Goal: Transaction & Acquisition: Book appointment/travel/reservation

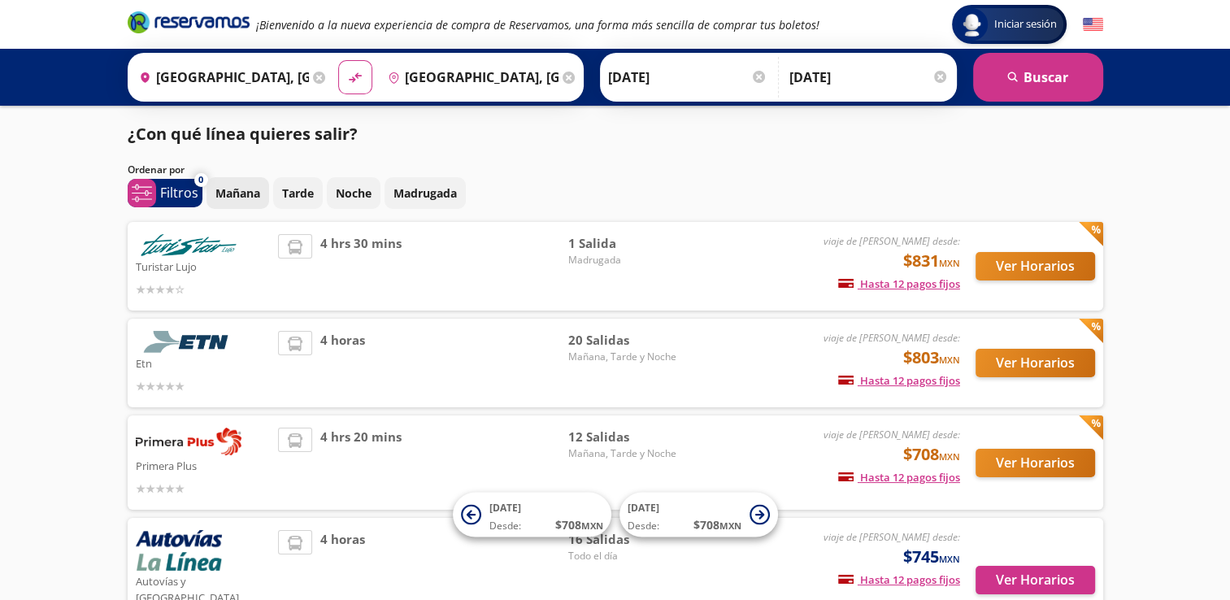
click at [243, 195] on p "Mañana" at bounding box center [237, 193] width 45 height 17
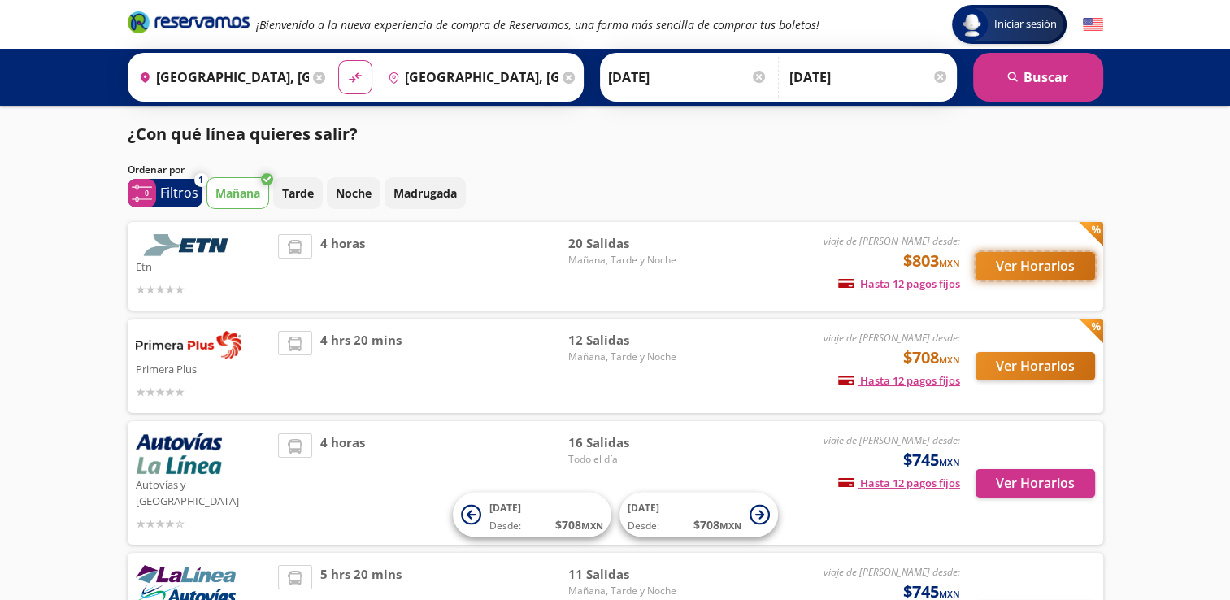
click at [1024, 259] on button "Ver Horarios" at bounding box center [1036, 266] width 120 height 28
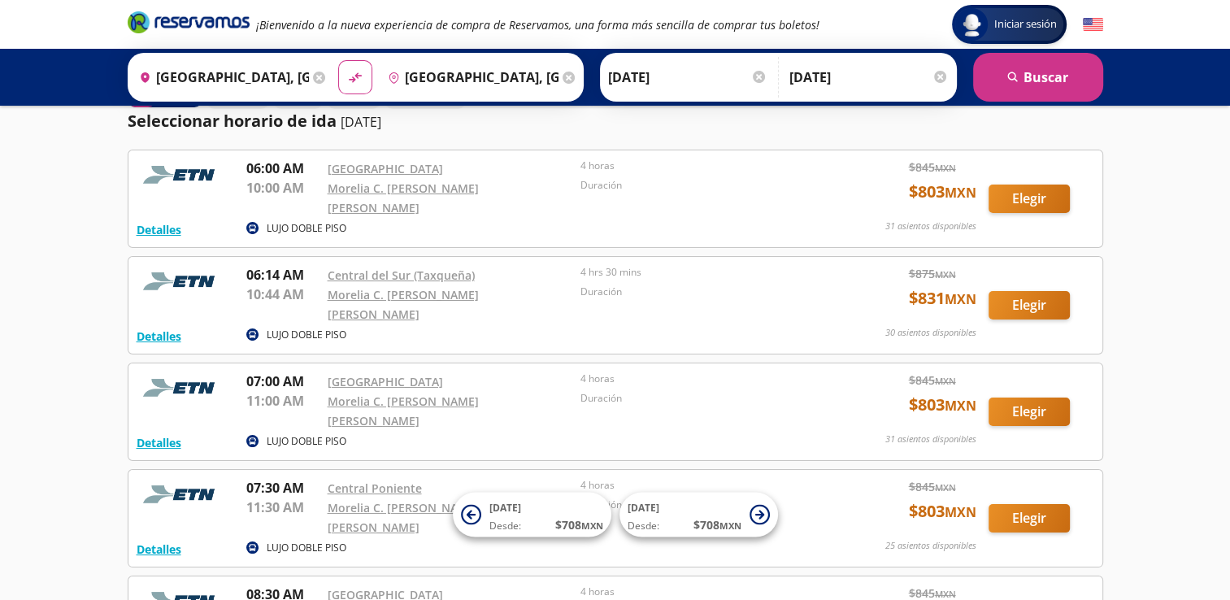
scroll to position [52, 0]
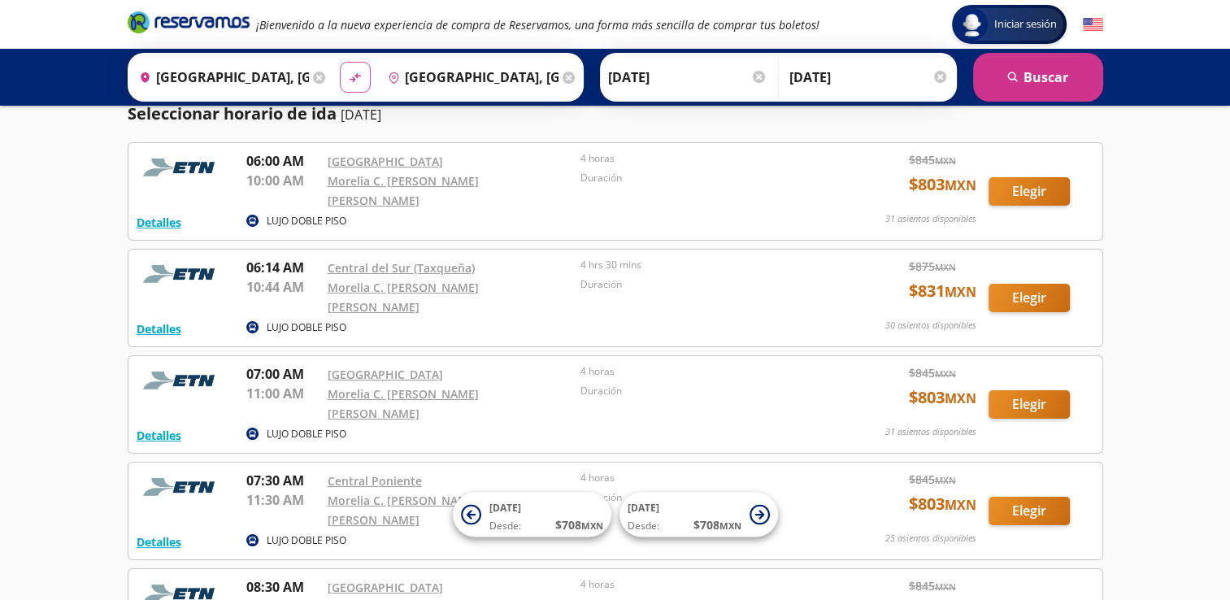
click at [348, 72] on icon "material-symbols:compare-arrows-rounded" at bounding box center [355, 77] width 15 height 15
type input "[GEOGRAPHIC_DATA], [GEOGRAPHIC_DATA]"
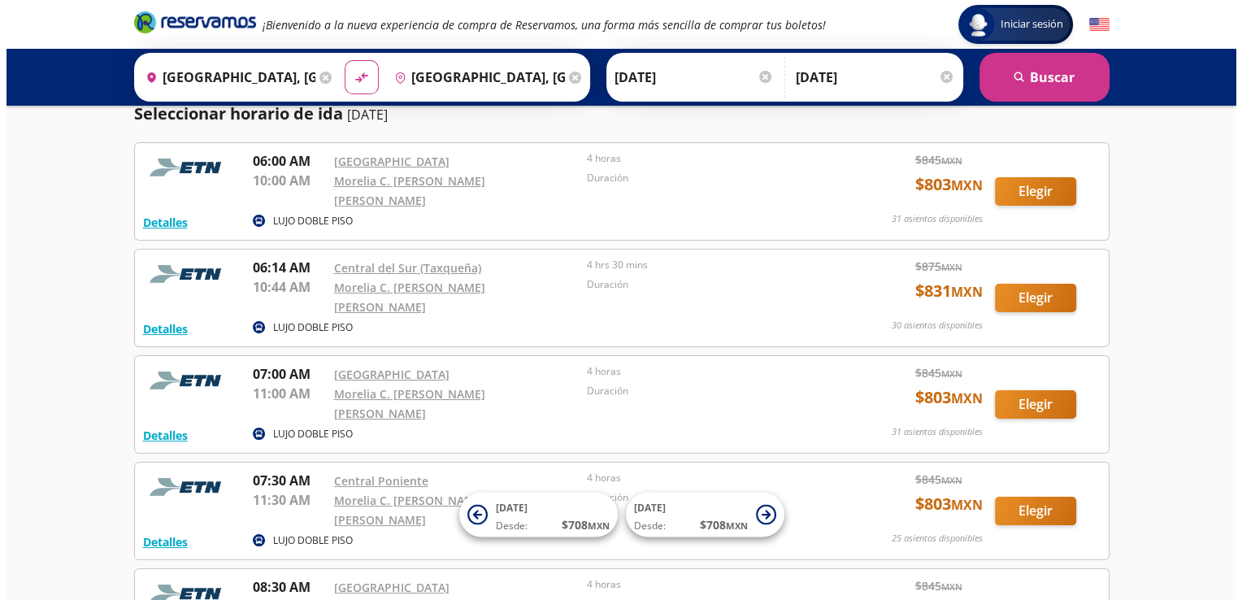
scroll to position [0, 0]
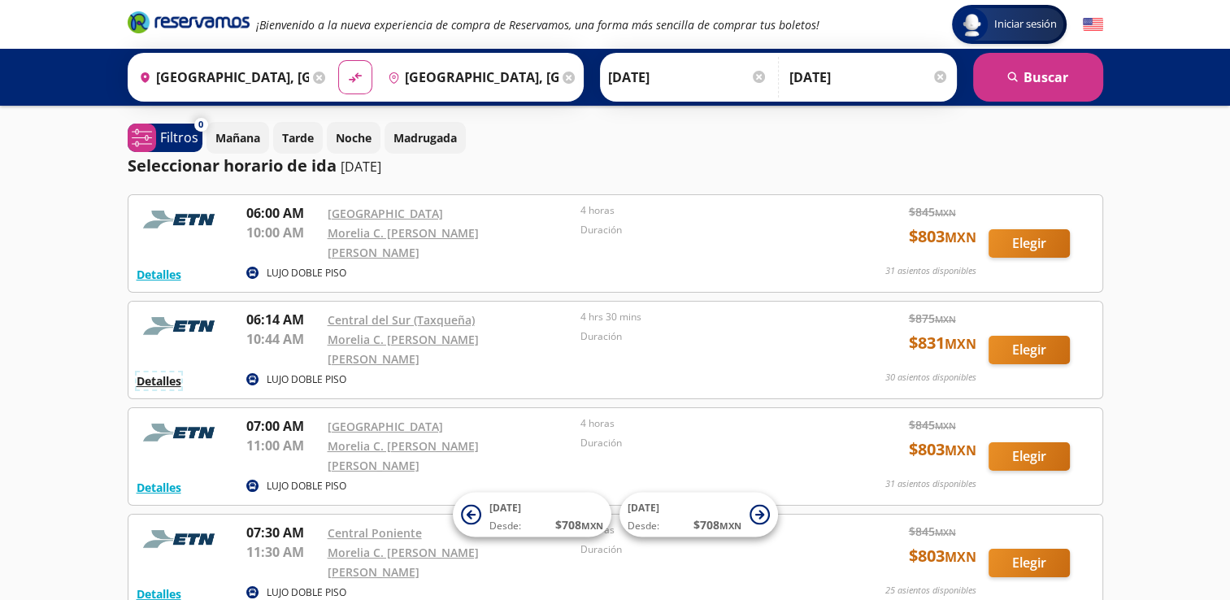
click at [163, 372] on button "Detalles" at bounding box center [159, 380] width 45 height 17
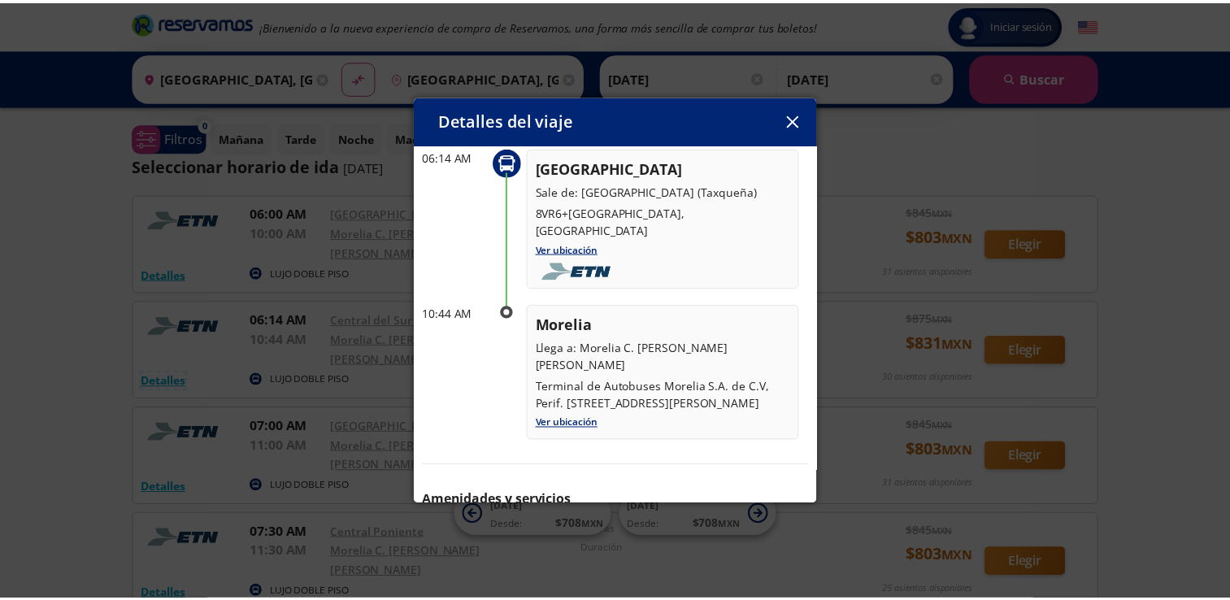
scroll to position [94, 0]
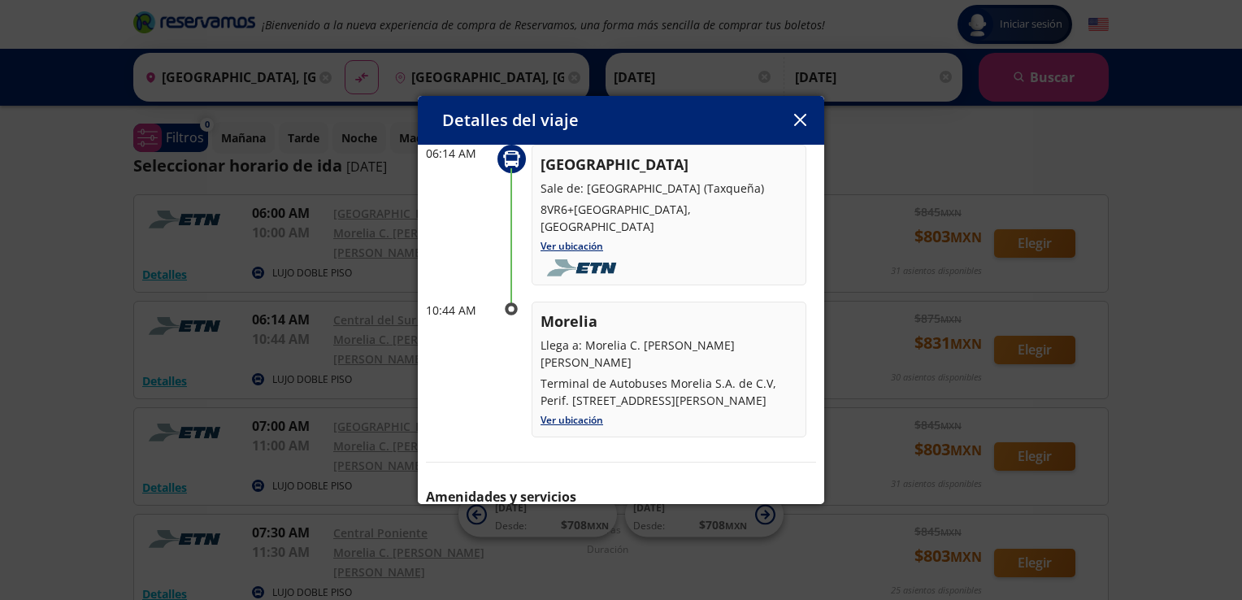
click at [805, 127] on button "button" at bounding box center [800, 120] width 24 height 24
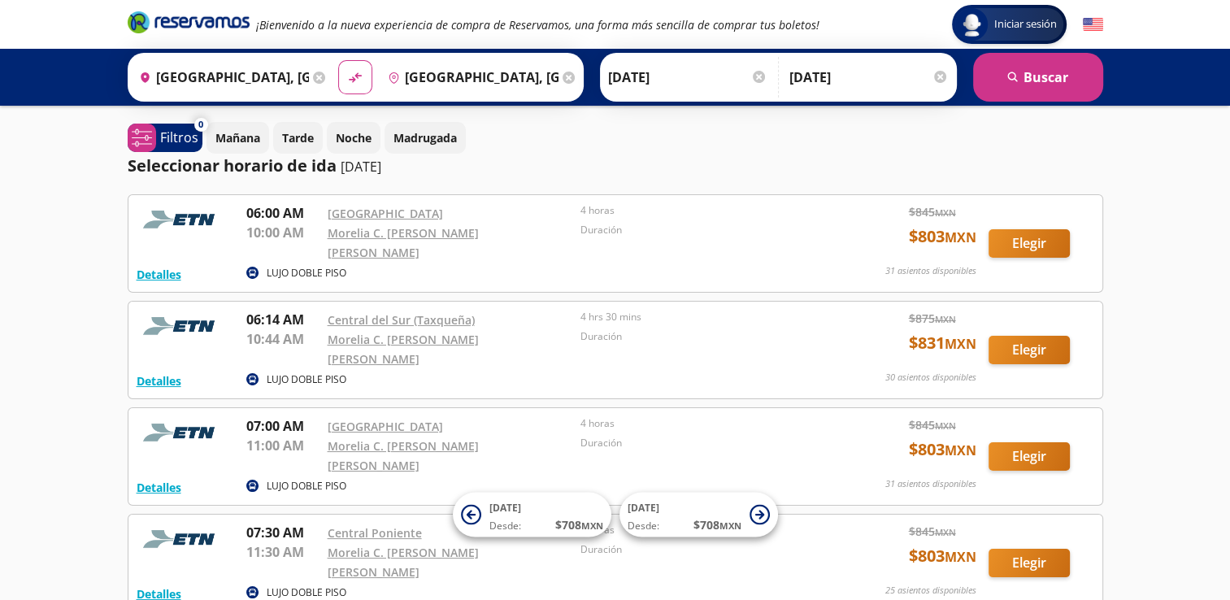
click at [940, 77] on div at bounding box center [940, 77] width 12 height 12
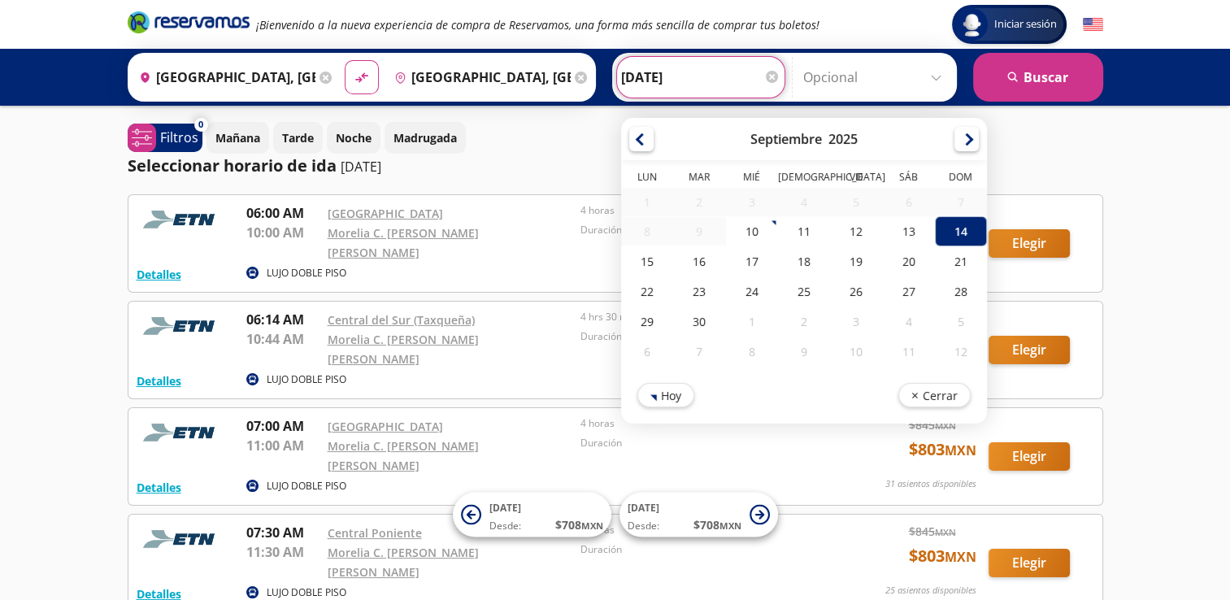
click at [698, 80] on input "[DATE]" at bounding box center [700, 77] width 159 height 41
click at [645, 263] on div "15" at bounding box center [647, 261] width 52 height 30
type input "[DATE]"
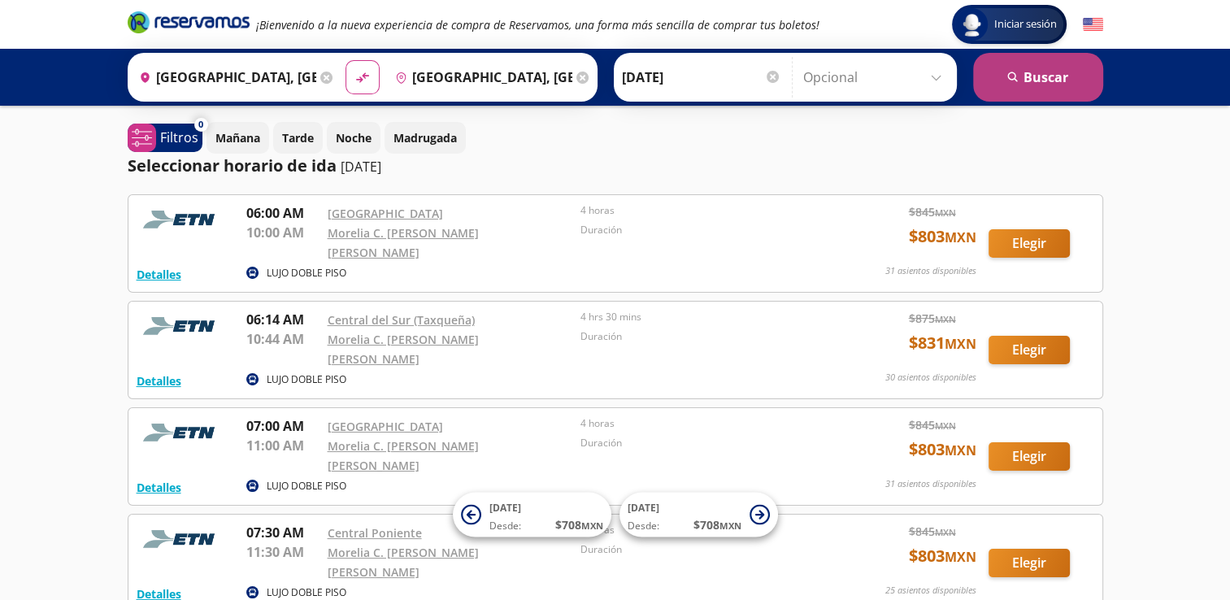
click at [1059, 87] on button "search [GEOGRAPHIC_DATA]" at bounding box center [1038, 77] width 130 height 49
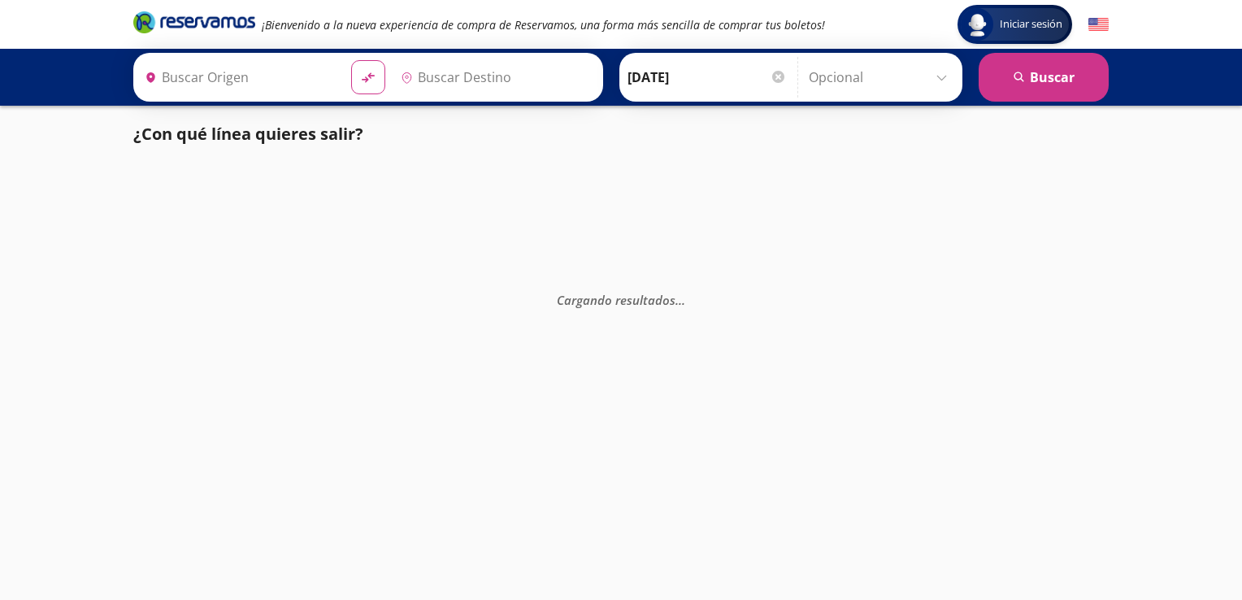
type input "[GEOGRAPHIC_DATA], [GEOGRAPHIC_DATA]"
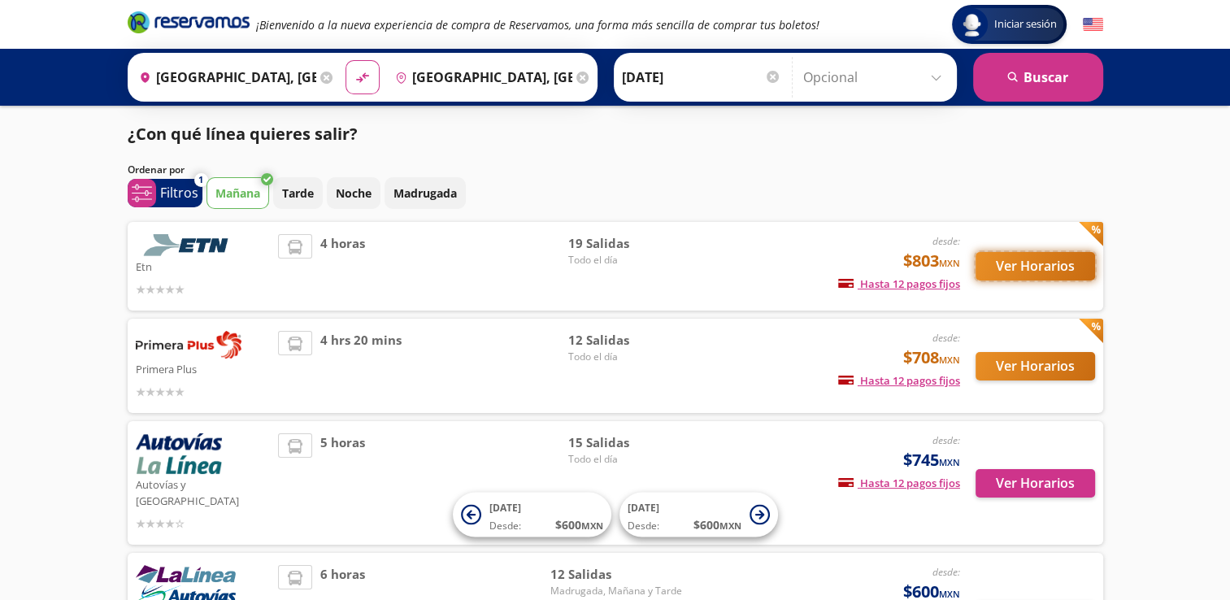
click at [1031, 260] on button "Ver Horarios" at bounding box center [1036, 266] width 120 height 28
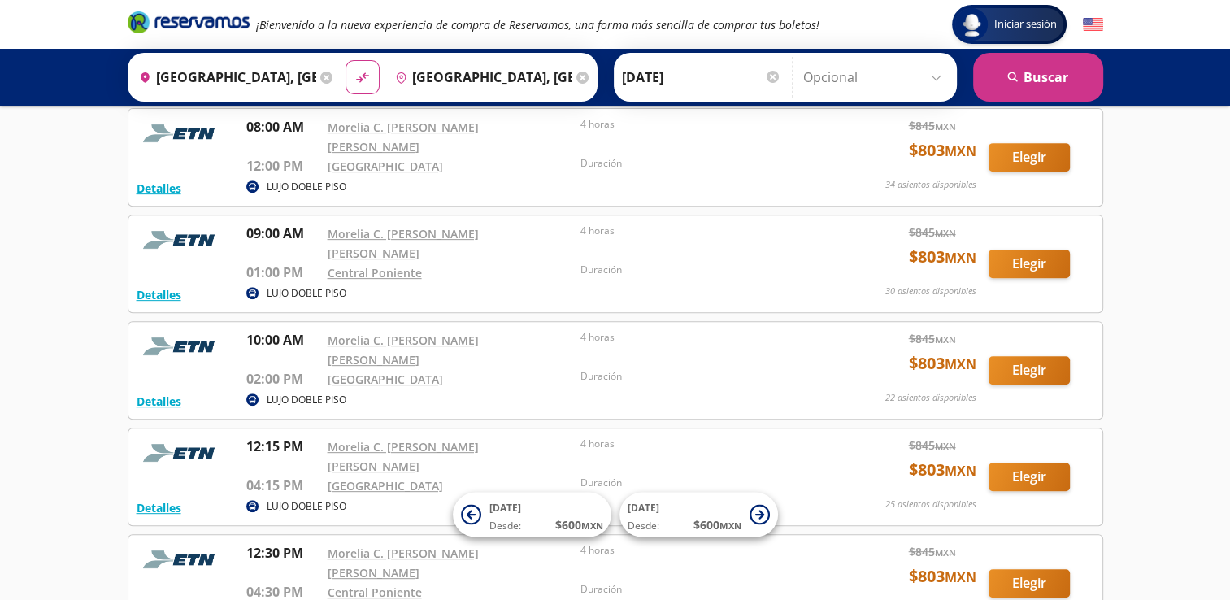
scroll to position [646, 0]
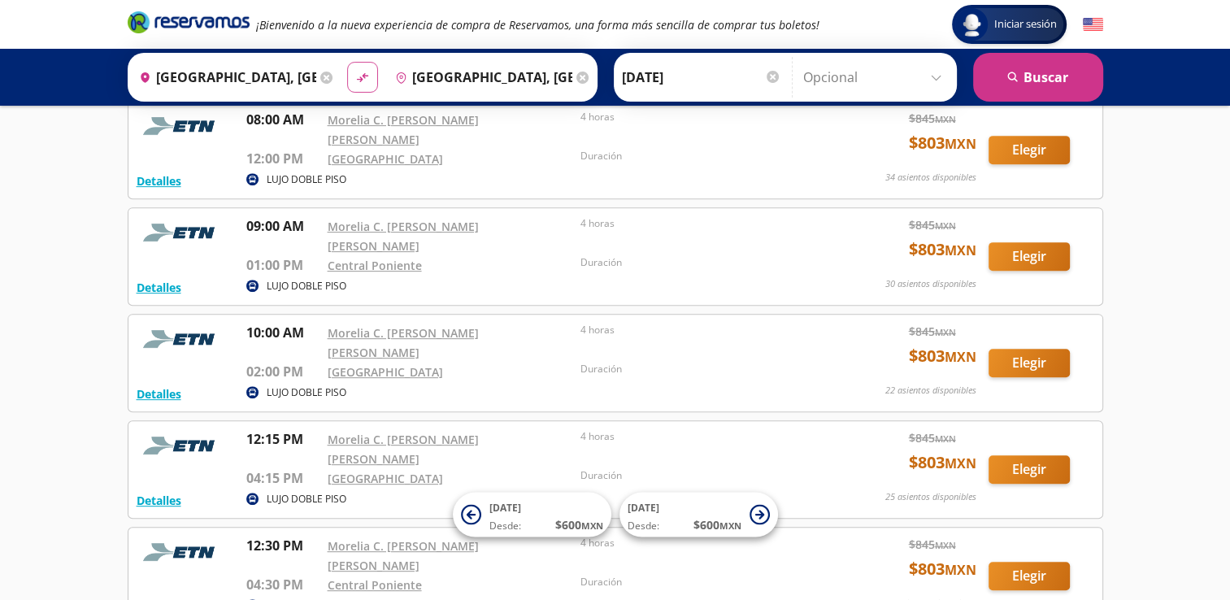
click at [355, 76] on icon "material-symbols:compare-arrows-rounded" at bounding box center [362, 77] width 15 height 15
type input "[GEOGRAPHIC_DATA], [GEOGRAPHIC_DATA]"
click at [771, 80] on div at bounding box center [773, 77] width 12 height 12
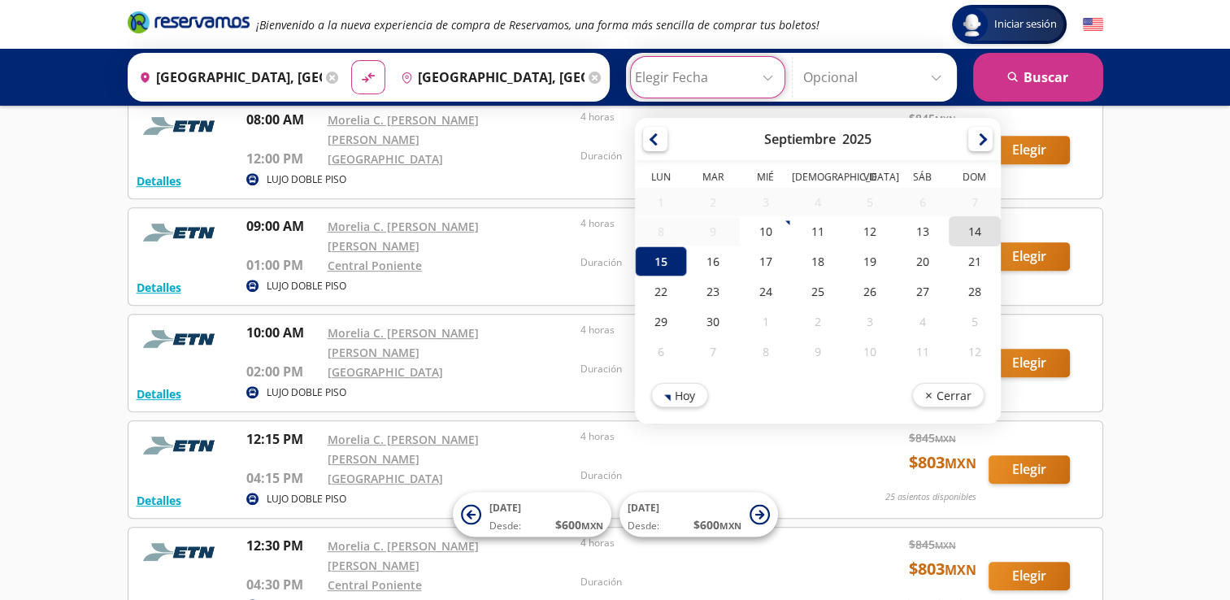
click at [971, 228] on div "14" at bounding box center [974, 231] width 52 height 30
type input "[DATE]"
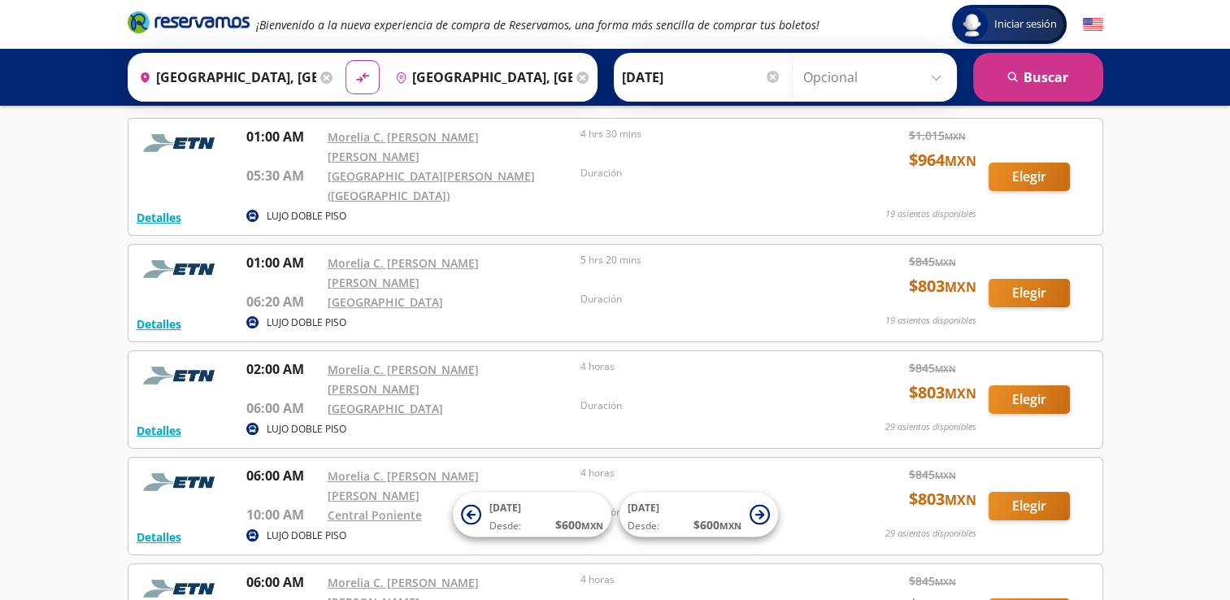
scroll to position [75, 0]
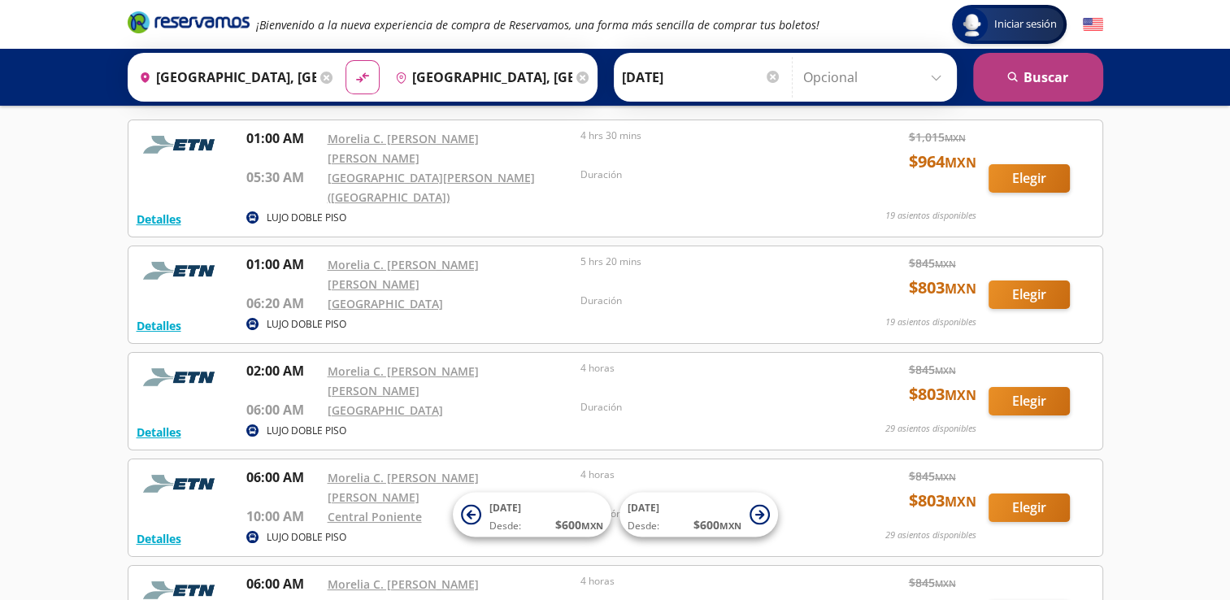
click at [1051, 80] on button "search [GEOGRAPHIC_DATA]" at bounding box center [1038, 77] width 130 height 49
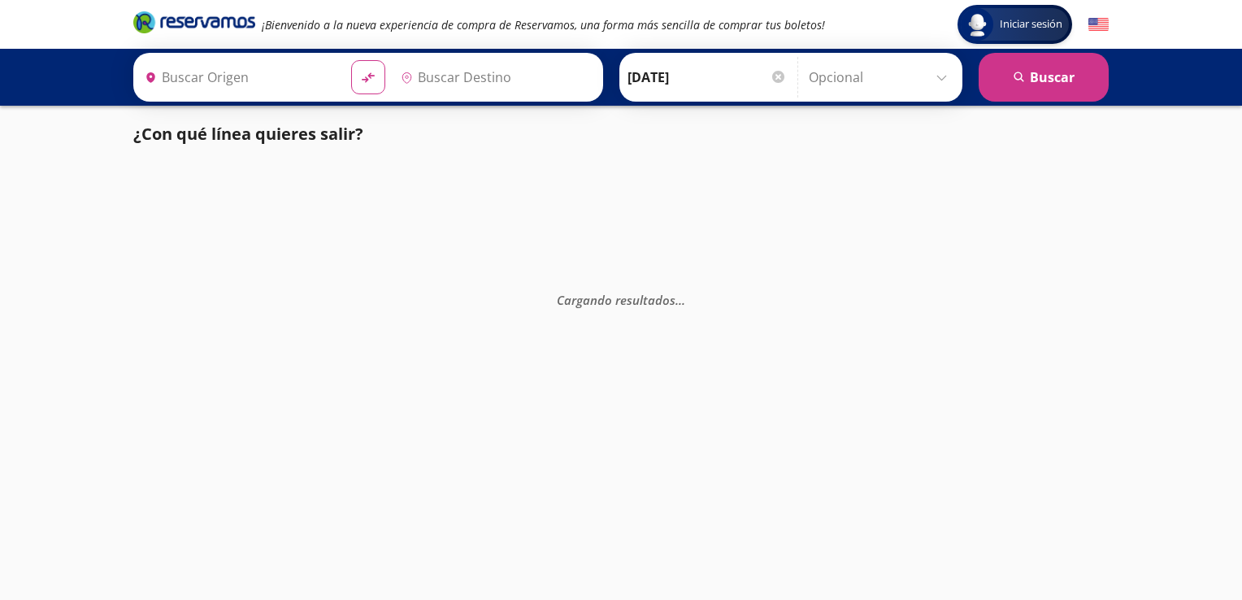
type input "[GEOGRAPHIC_DATA], [GEOGRAPHIC_DATA]"
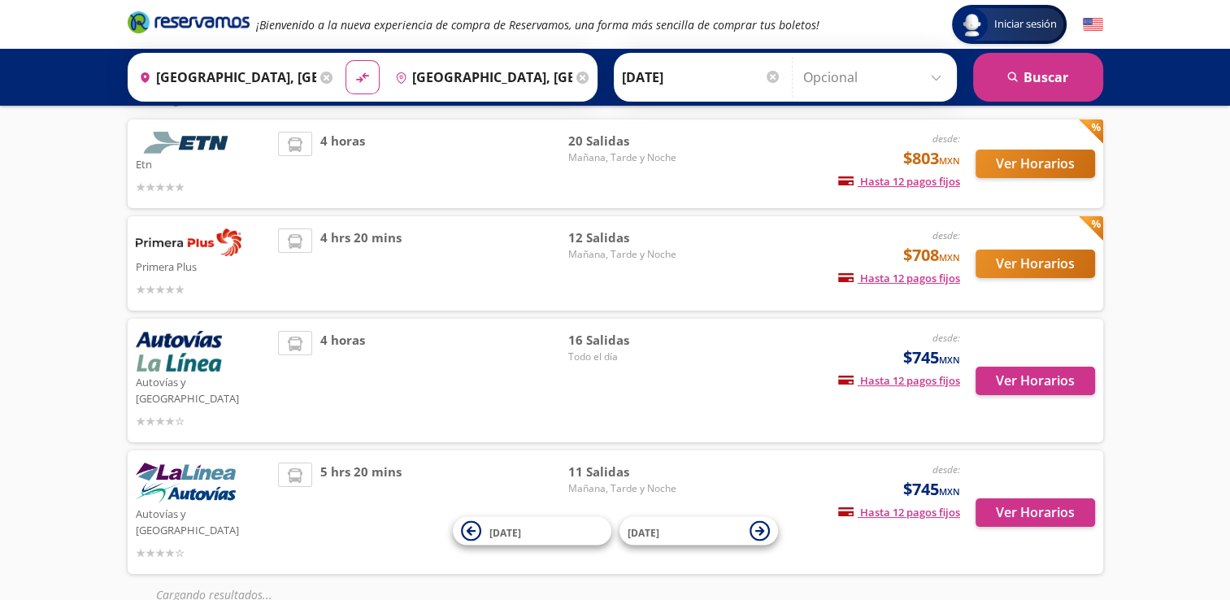
scroll to position [59, 0]
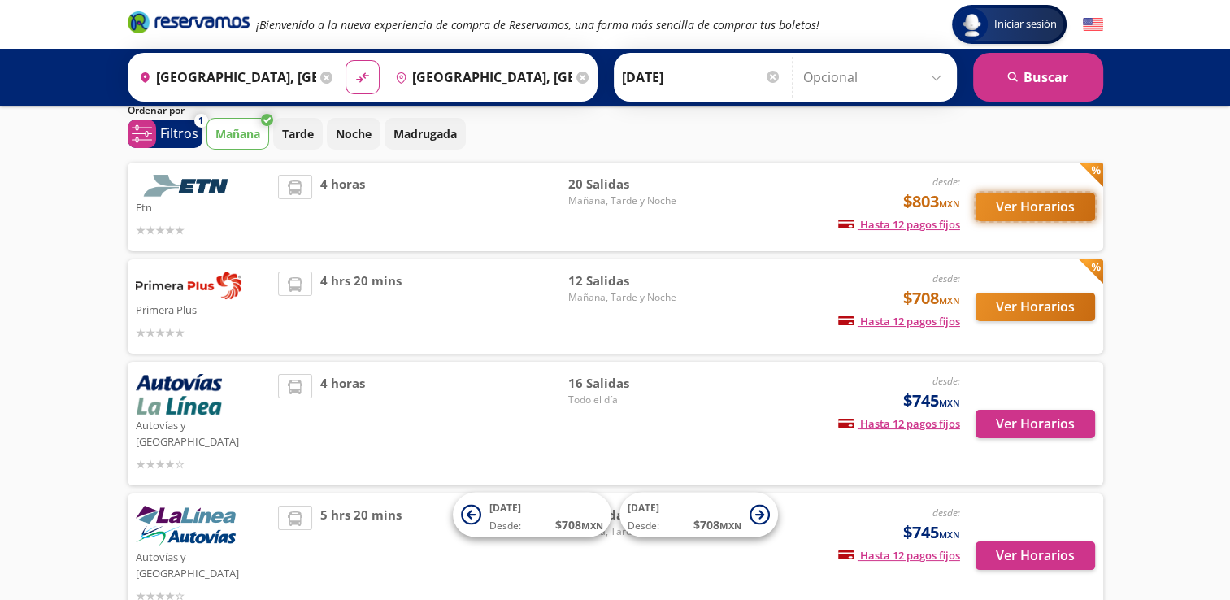
click at [1054, 206] on button "Ver Horarios" at bounding box center [1036, 207] width 120 height 28
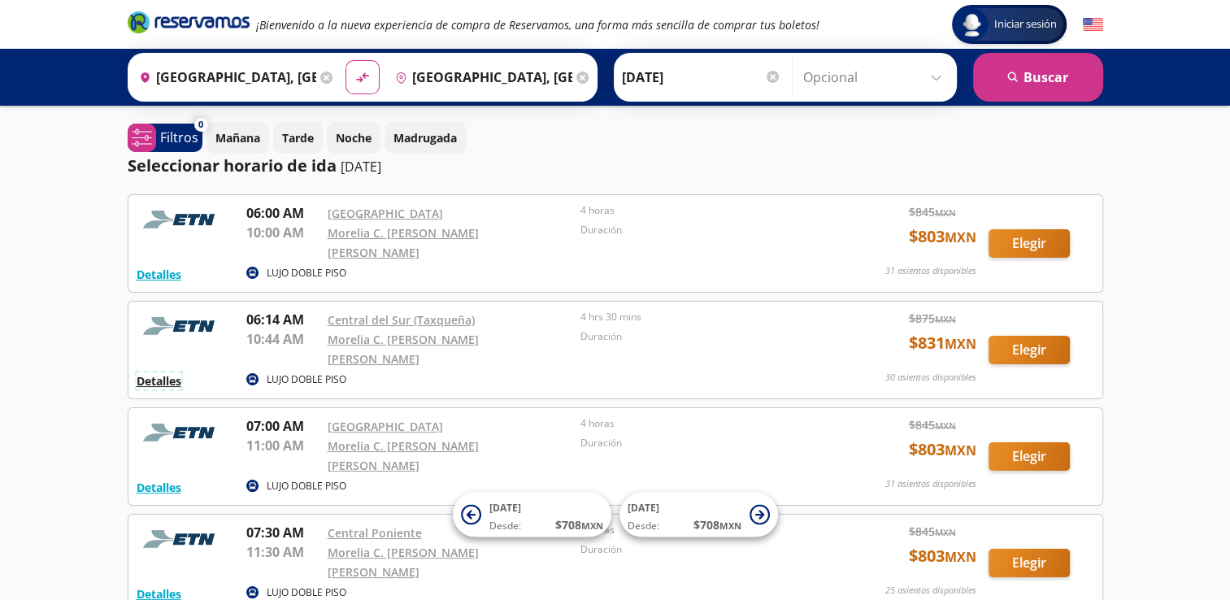
click at [162, 372] on button "Detalles" at bounding box center [159, 380] width 45 height 17
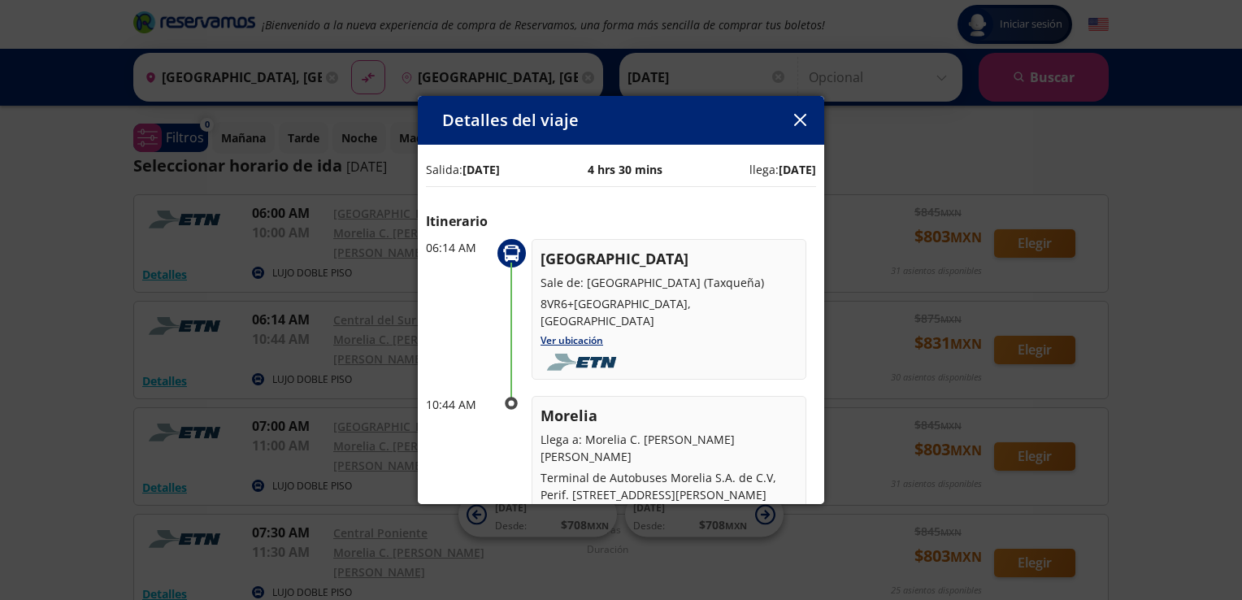
click at [802, 125] on icon "button" at bounding box center [800, 120] width 12 height 12
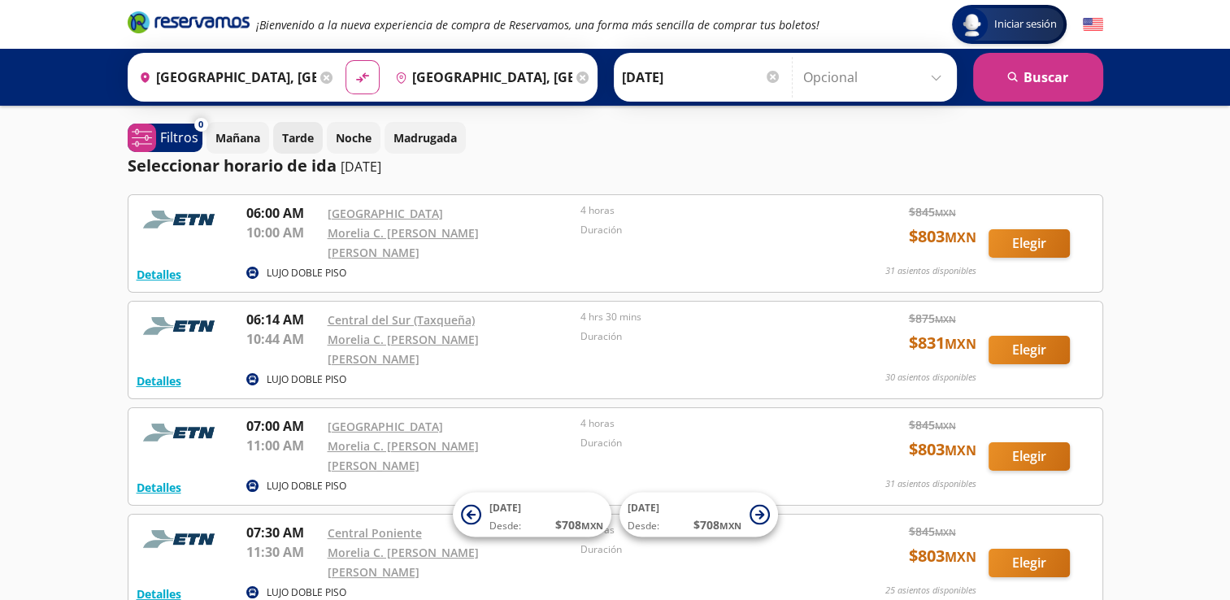
click at [293, 141] on p "Tarde" at bounding box center [298, 137] width 32 height 17
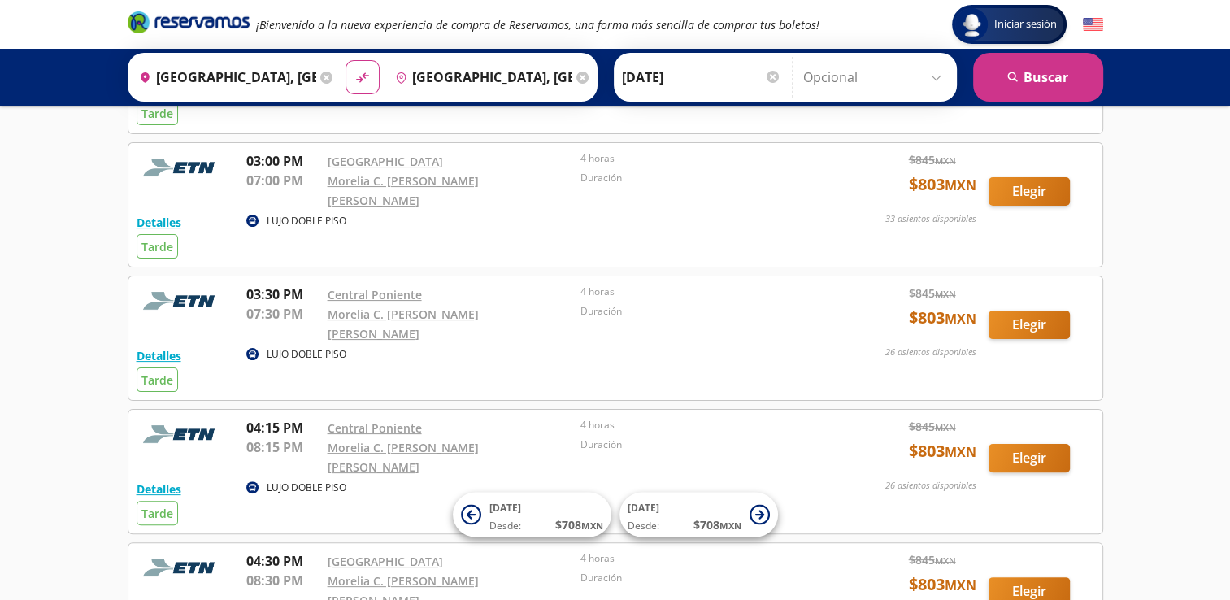
scroll to position [235, 0]
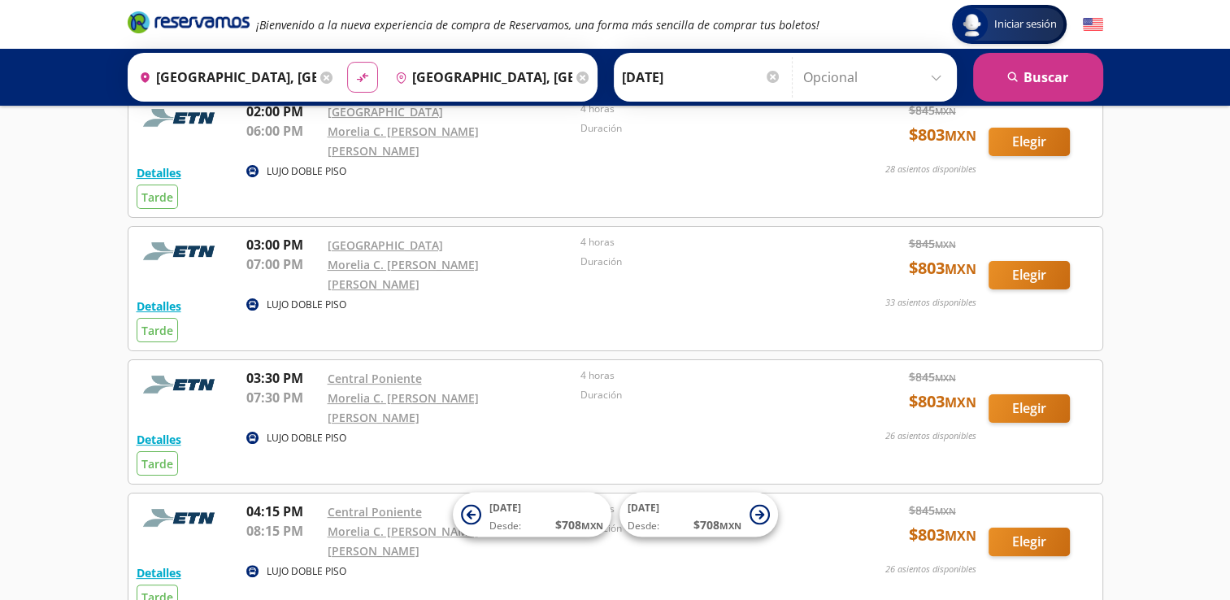
click at [360, 80] on icon "material-symbols:compare-arrows-rounded" at bounding box center [362, 77] width 15 height 15
type input "[GEOGRAPHIC_DATA], [GEOGRAPHIC_DATA]"
click at [1023, 76] on button "search [GEOGRAPHIC_DATA]" at bounding box center [1038, 77] width 130 height 49
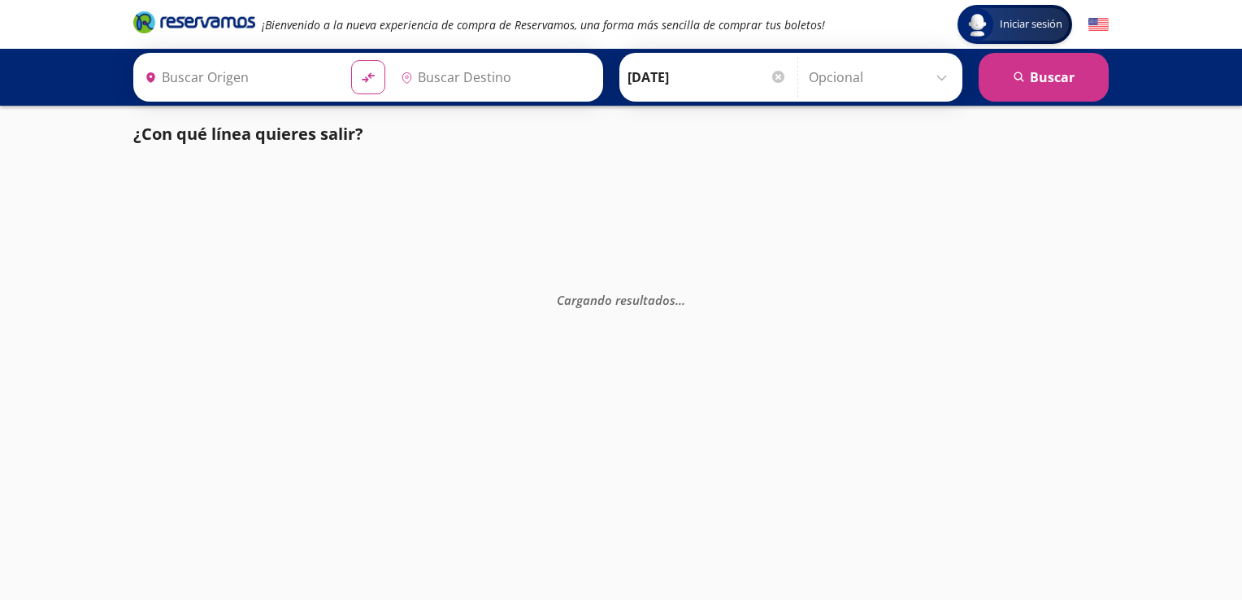
type input "[GEOGRAPHIC_DATA], [GEOGRAPHIC_DATA]"
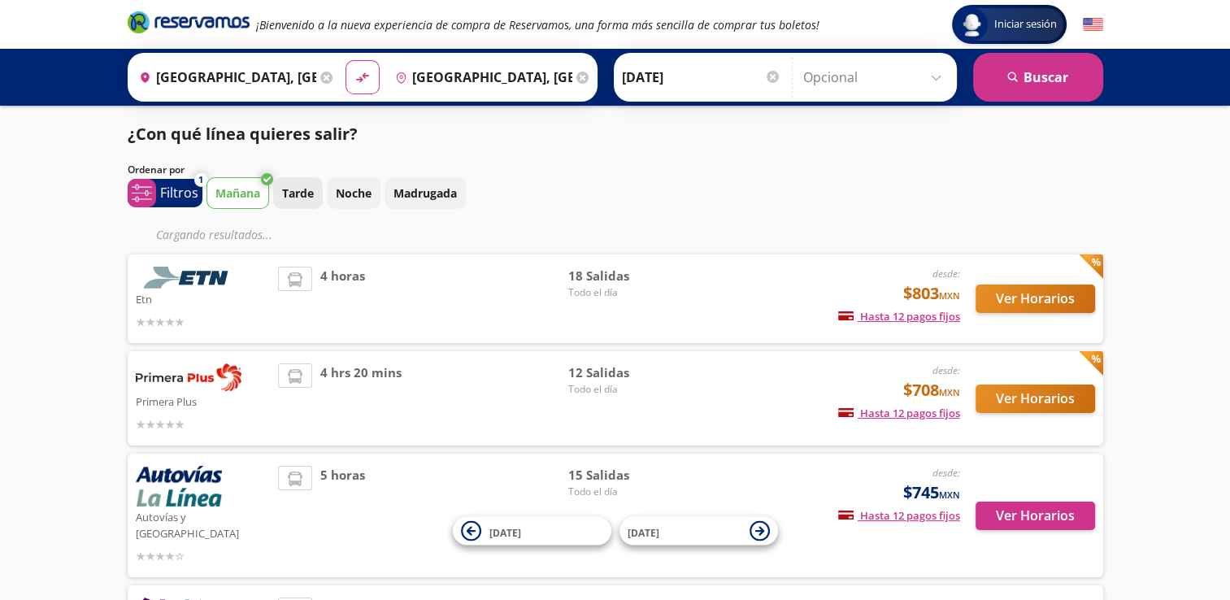
click at [302, 187] on p "Tarde" at bounding box center [298, 193] width 32 height 17
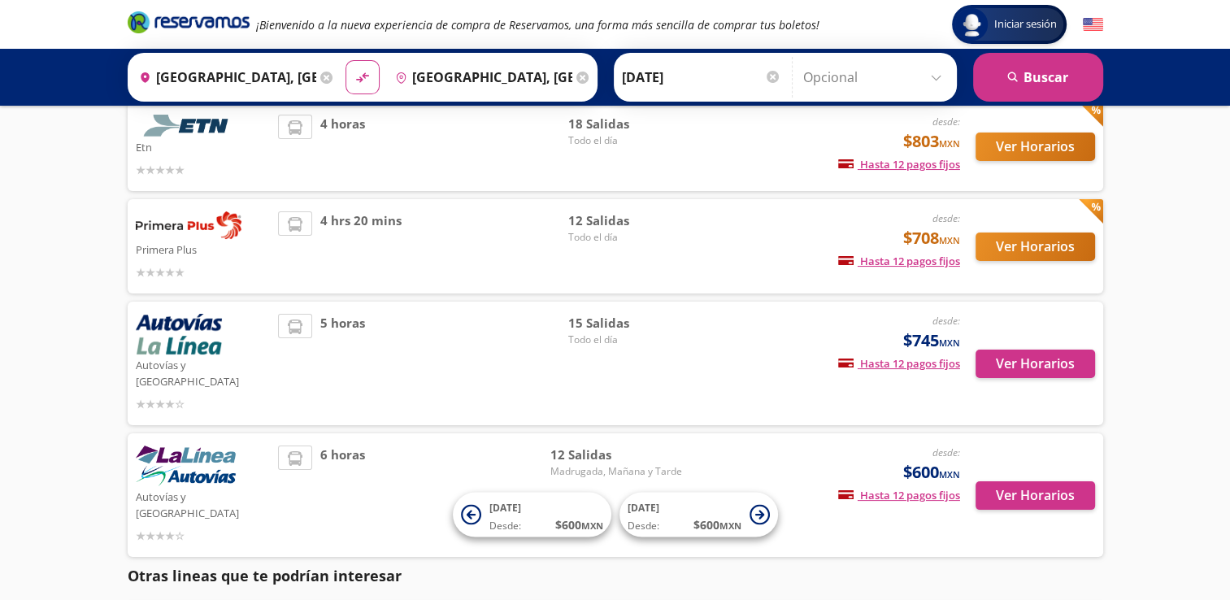
scroll to position [114, 0]
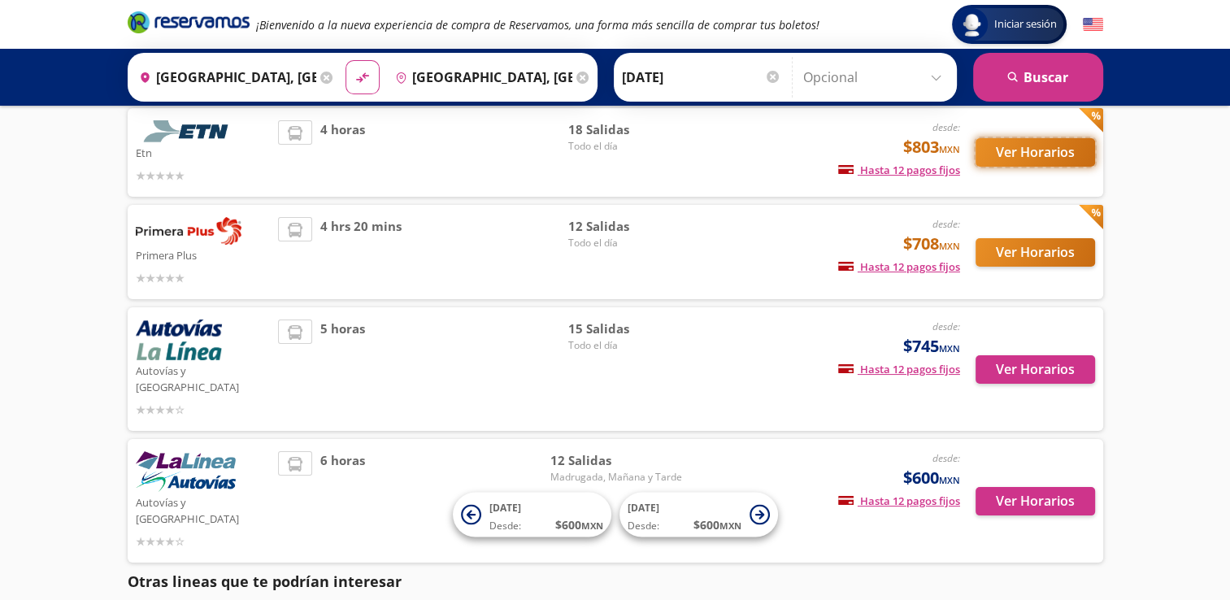
click at [1052, 140] on button "Ver Horarios" at bounding box center [1036, 152] width 120 height 28
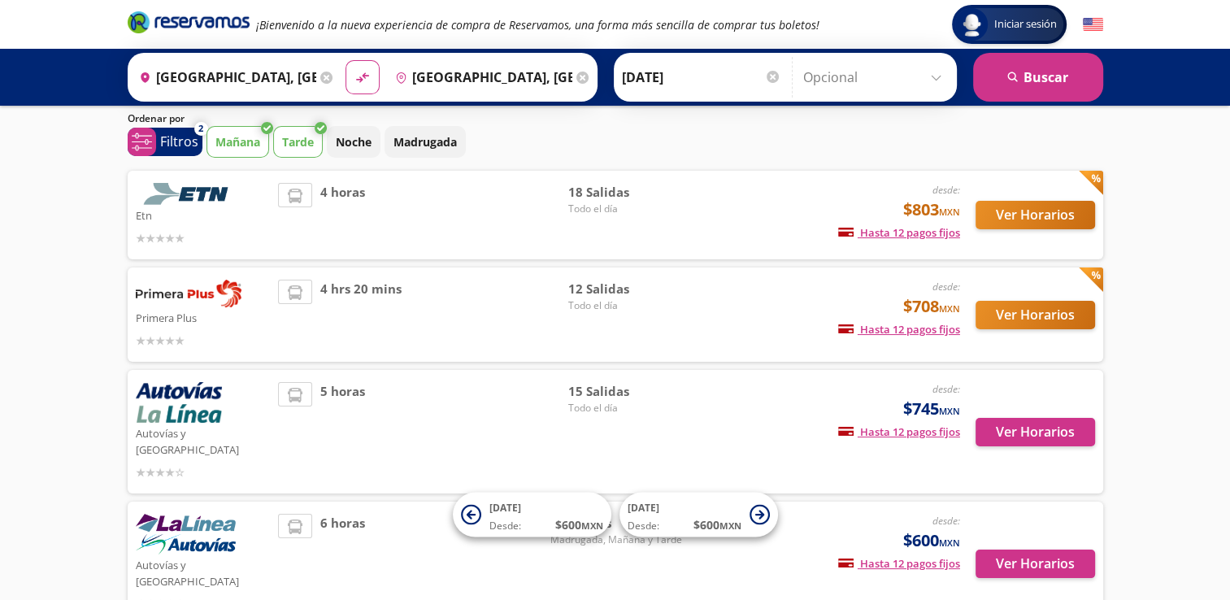
scroll to position [50, 0]
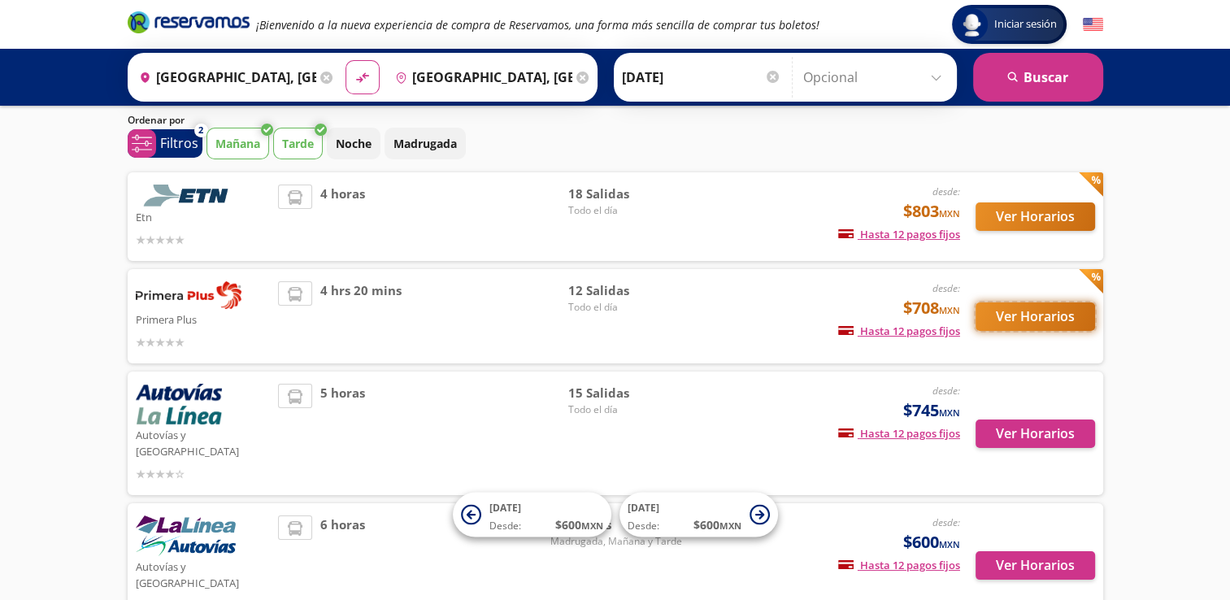
click at [1039, 321] on button "Ver Horarios" at bounding box center [1036, 316] width 120 height 28
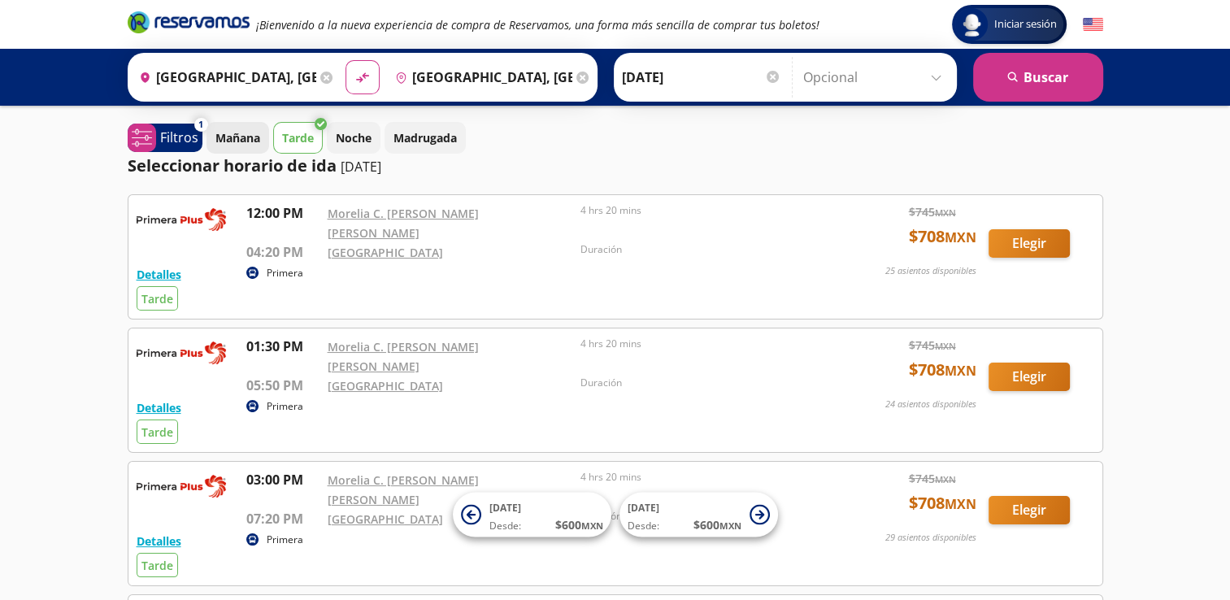
click at [231, 135] on p "Mañana" at bounding box center [237, 137] width 45 height 17
click at [206, 122] on button "Mañana" at bounding box center [237, 138] width 63 height 32
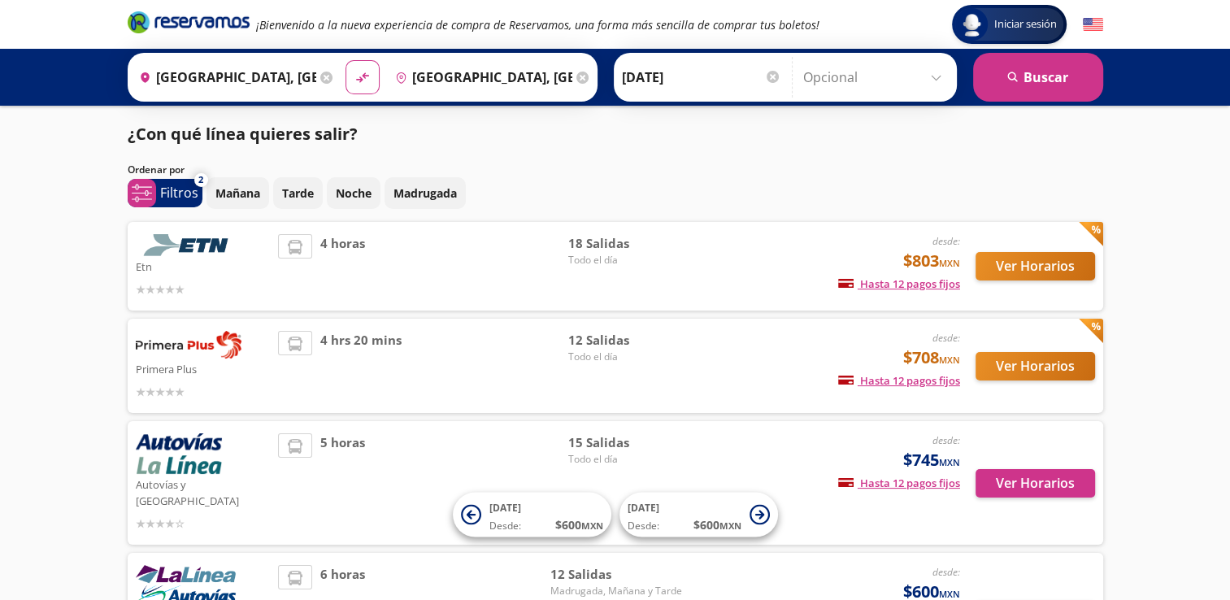
scroll to position [50, 0]
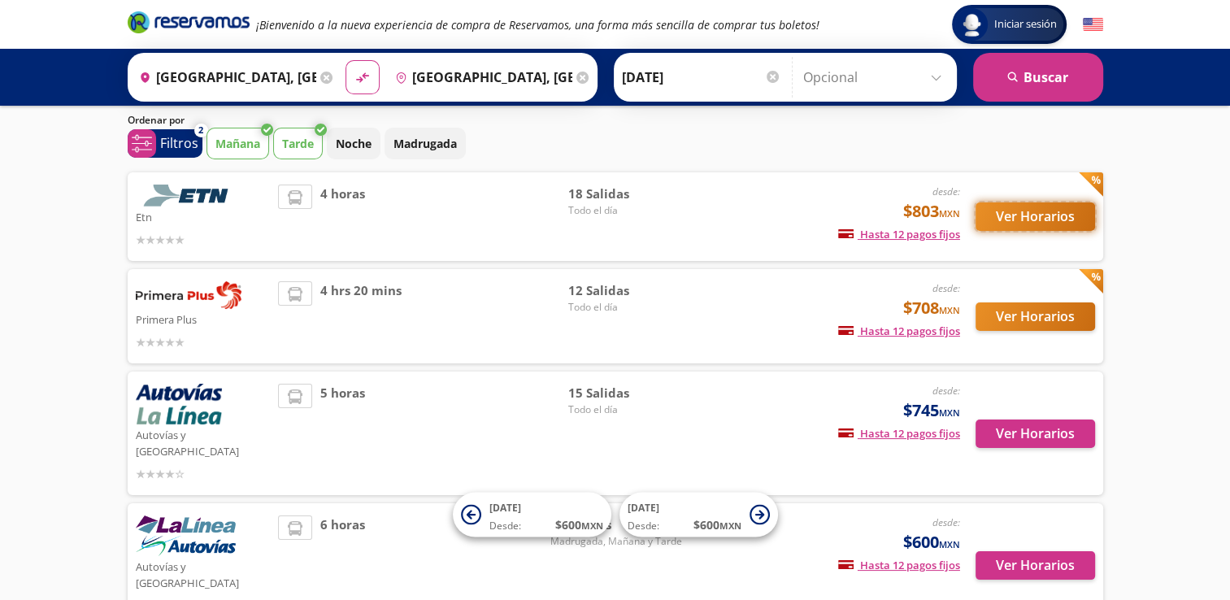
click at [998, 215] on button "Ver Horarios" at bounding box center [1036, 216] width 120 height 28
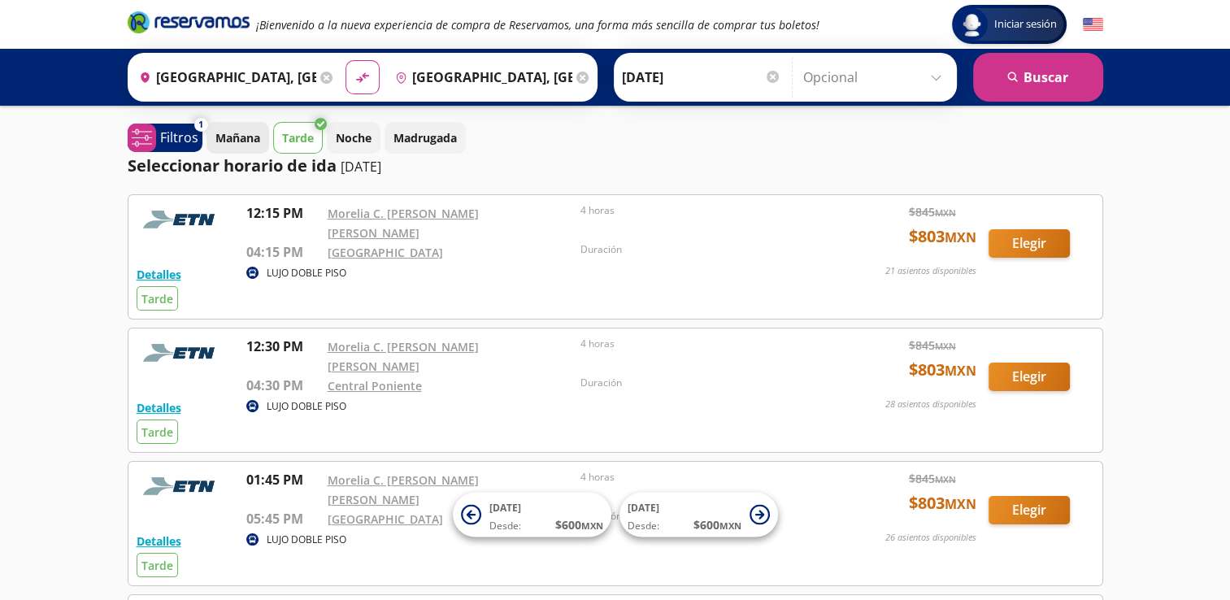
click at [237, 141] on p "Mañana" at bounding box center [237, 137] width 45 height 17
click at [344, 129] on p "Noche" at bounding box center [354, 137] width 36 height 17
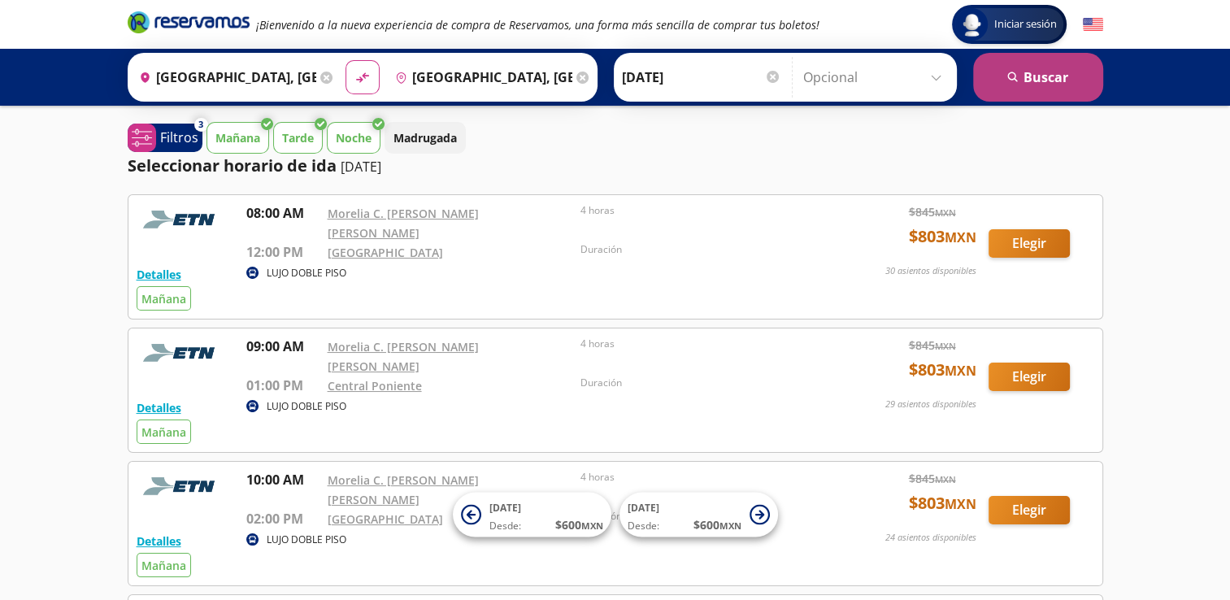
click at [1036, 80] on button "search [GEOGRAPHIC_DATA]" at bounding box center [1038, 77] width 130 height 49
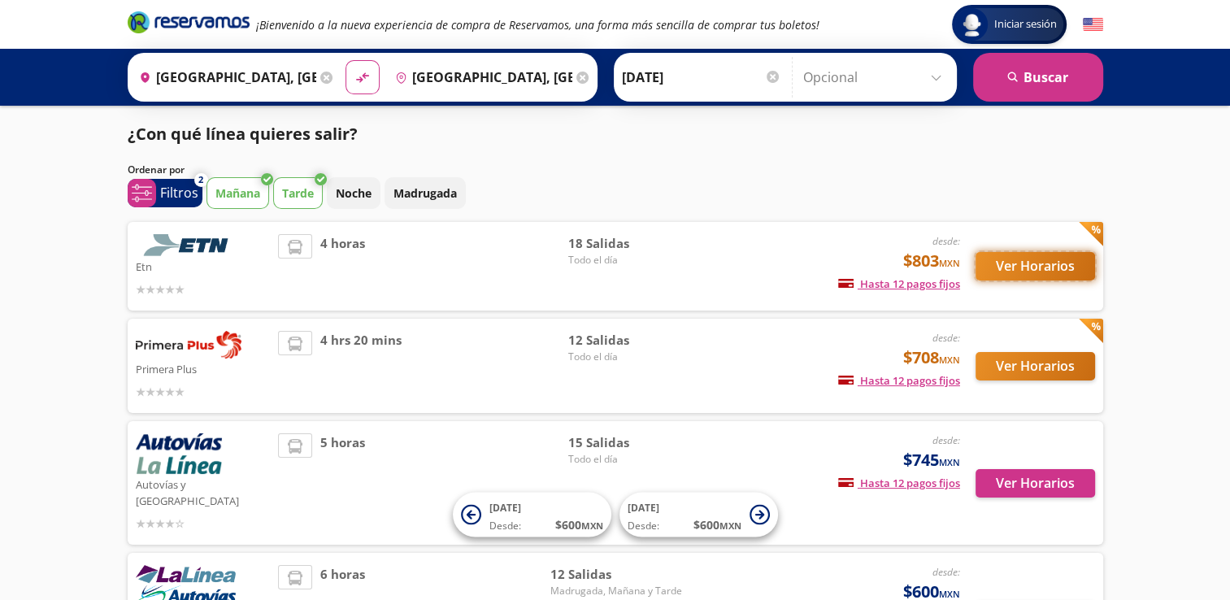
click at [1029, 272] on button "Ver Horarios" at bounding box center [1036, 266] width 120 height 28
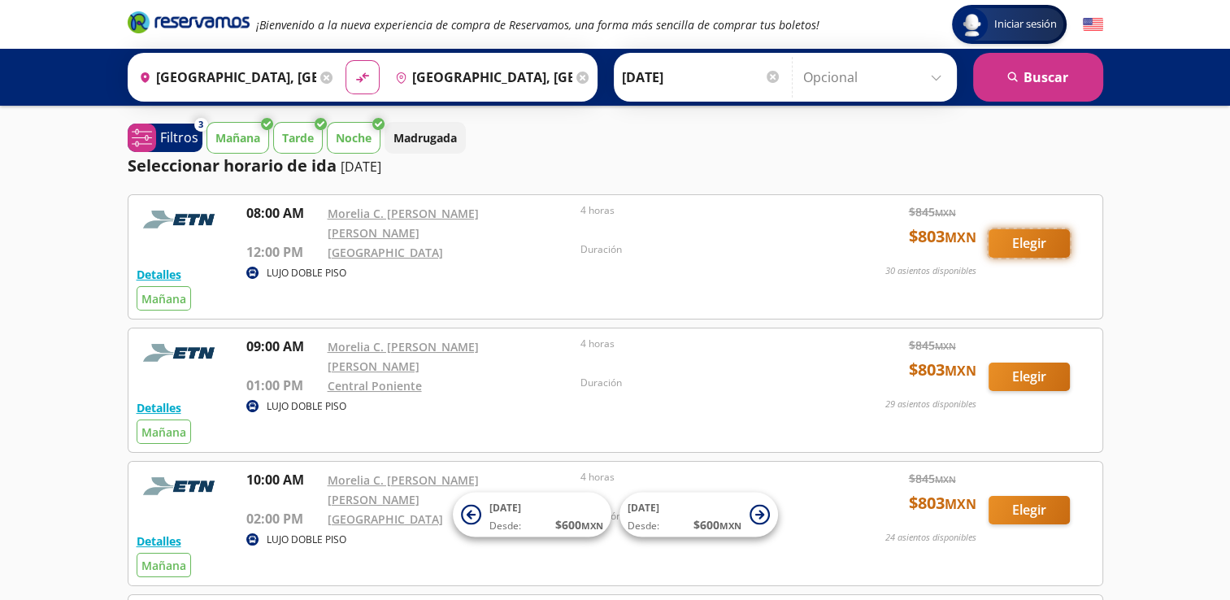
drag, startPoint x: 1029, startPoint y: 241, endPoint x: 1119, endPoint y: 274, distance: 95.4
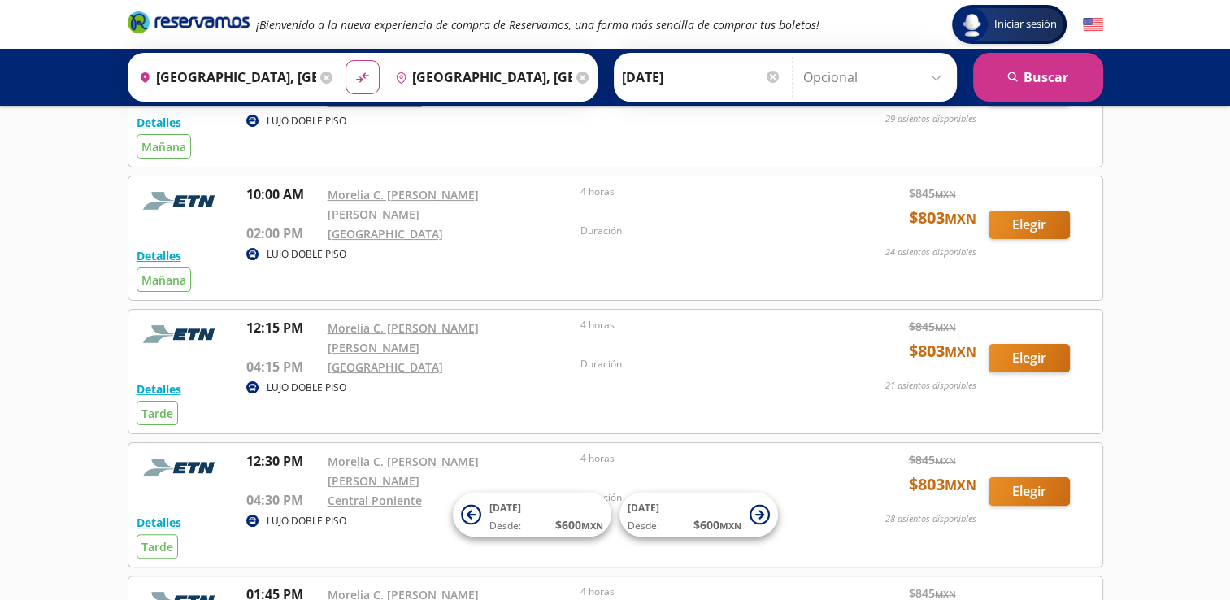
scroll to position [276, 0]
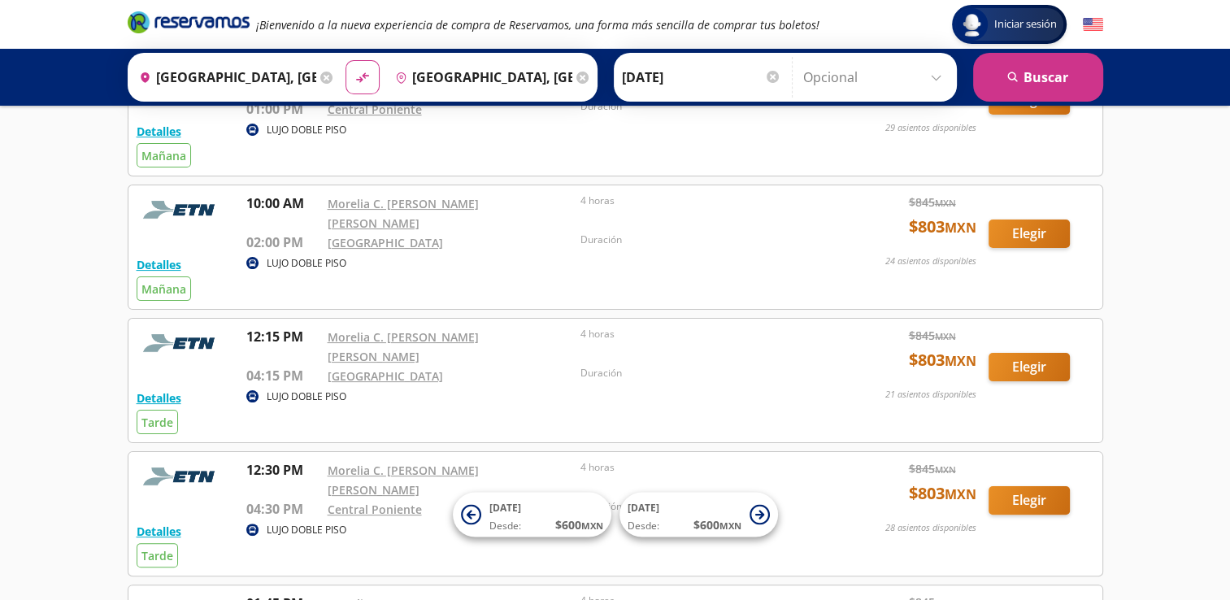
click at [770, 78] on div at bounding box center [773, 77] width 12 height 12
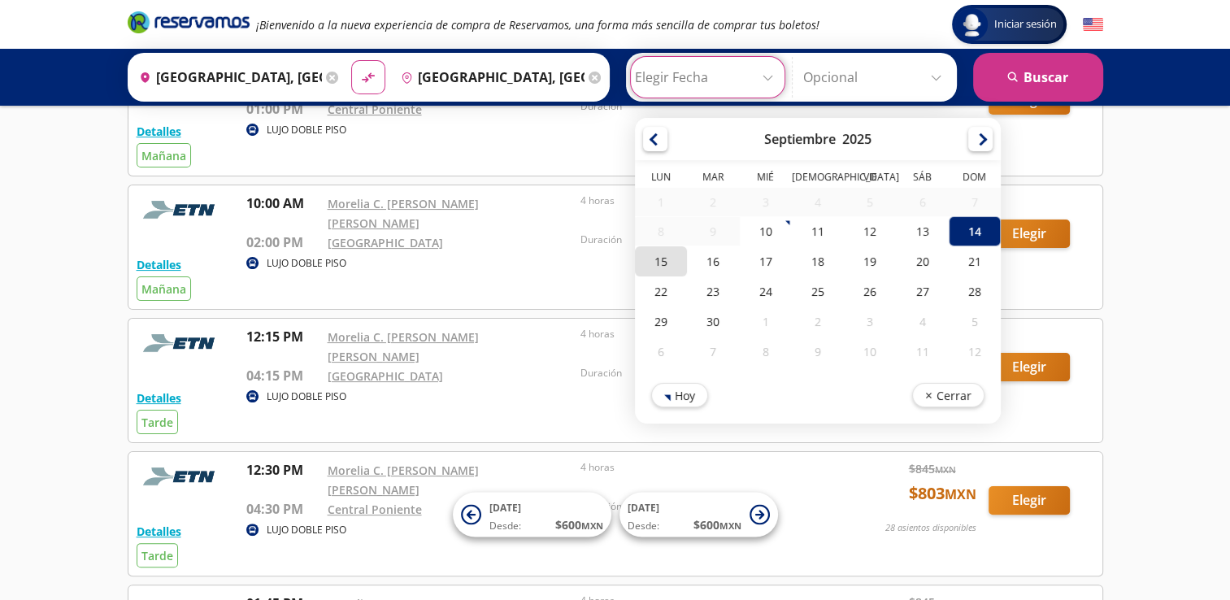
click at [667, 255] on div "15" at bounding box center [661, 261] width 52 height 30
type input "[DATE]"
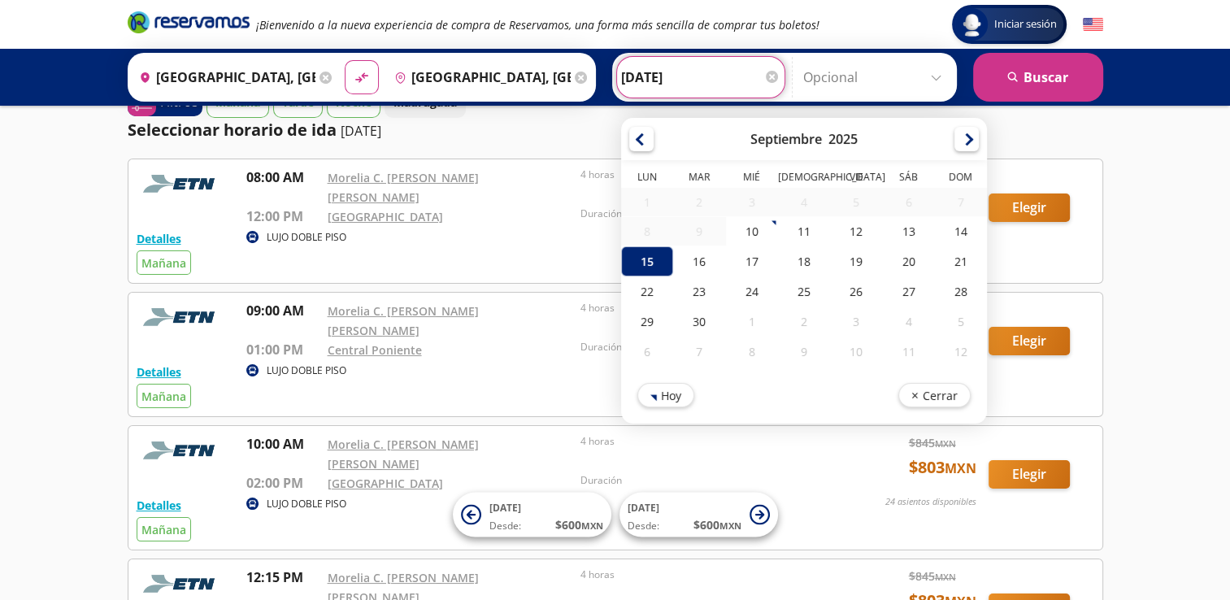
scroll to position [0, 0]
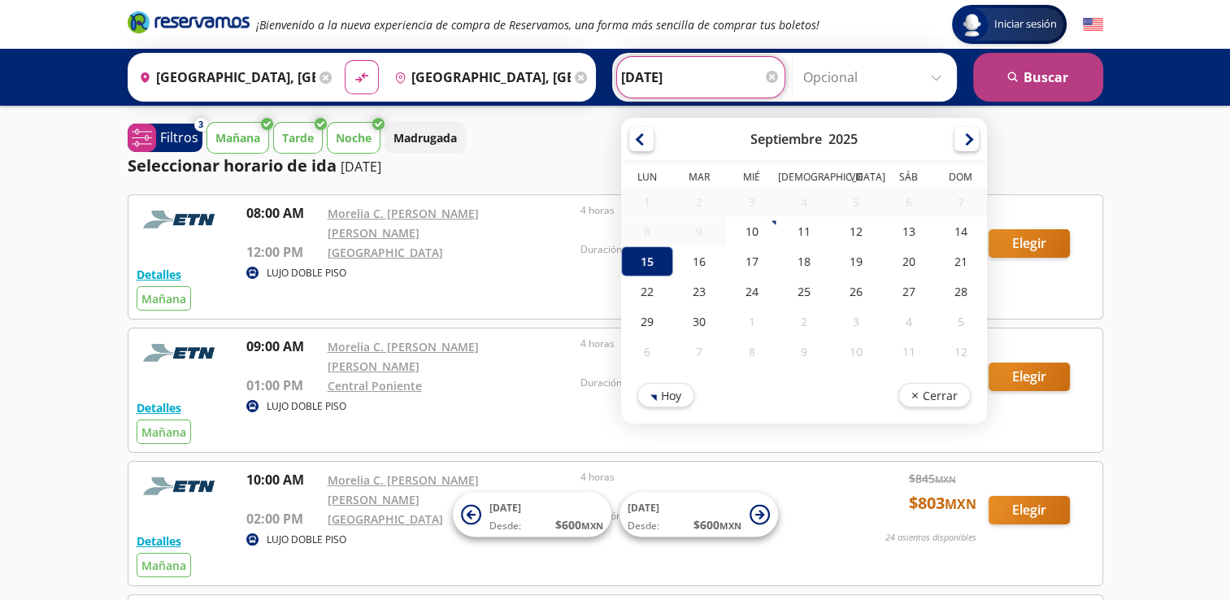
click at [1063, 86] on button "search [GEOGRAPHIC_DATA]" at bounding box center [1038, 77] width 130 height 49
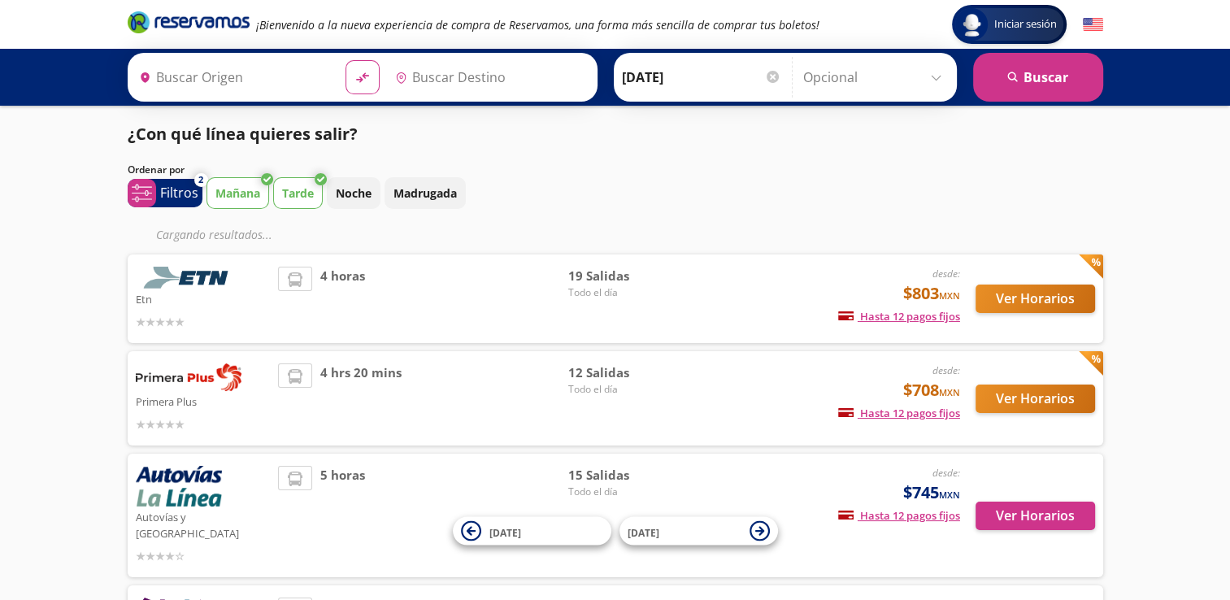
type input "[GEOGRAPHIC_DATA], [GEOGRAPHIC_DATA]"
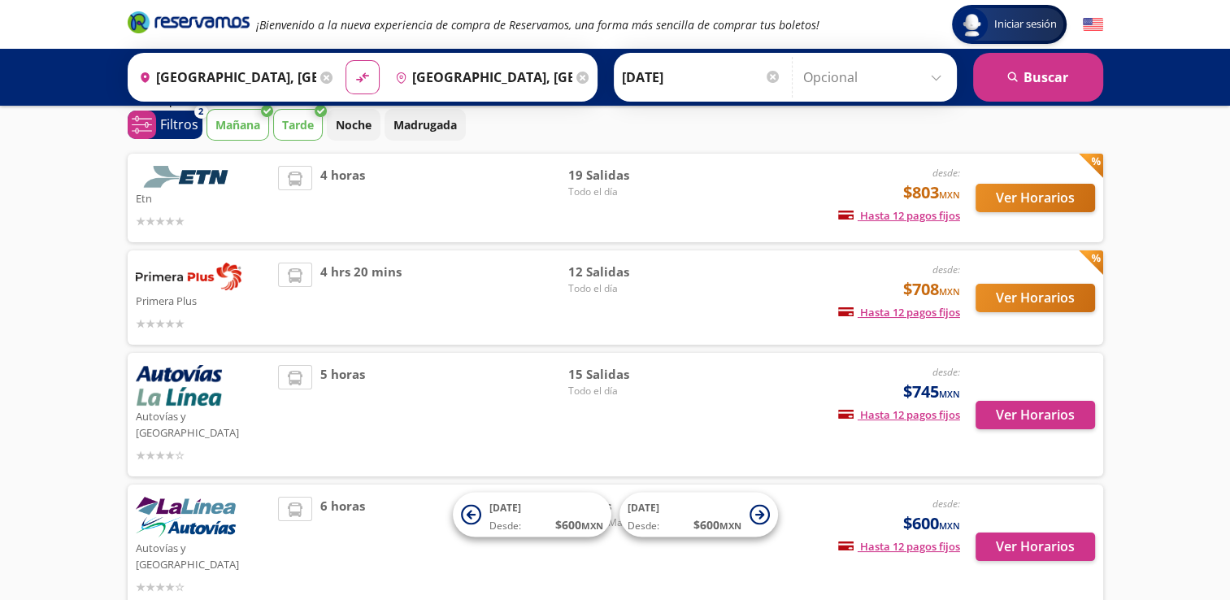
scroll to position [68, 0]
click at [1050, 293] on button "Ver Horarios" at bounding box center [1036, 298] width 120 height 28
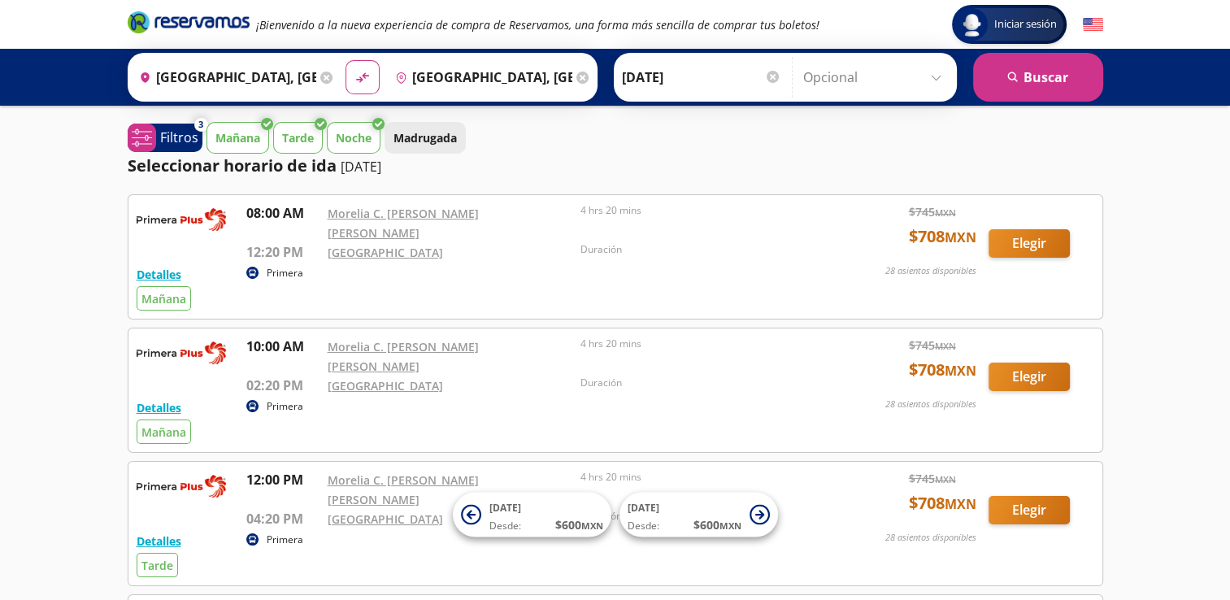
click at [418, 146] on p "Madrugada" at bounding box center [424, 137] width 63 height 17
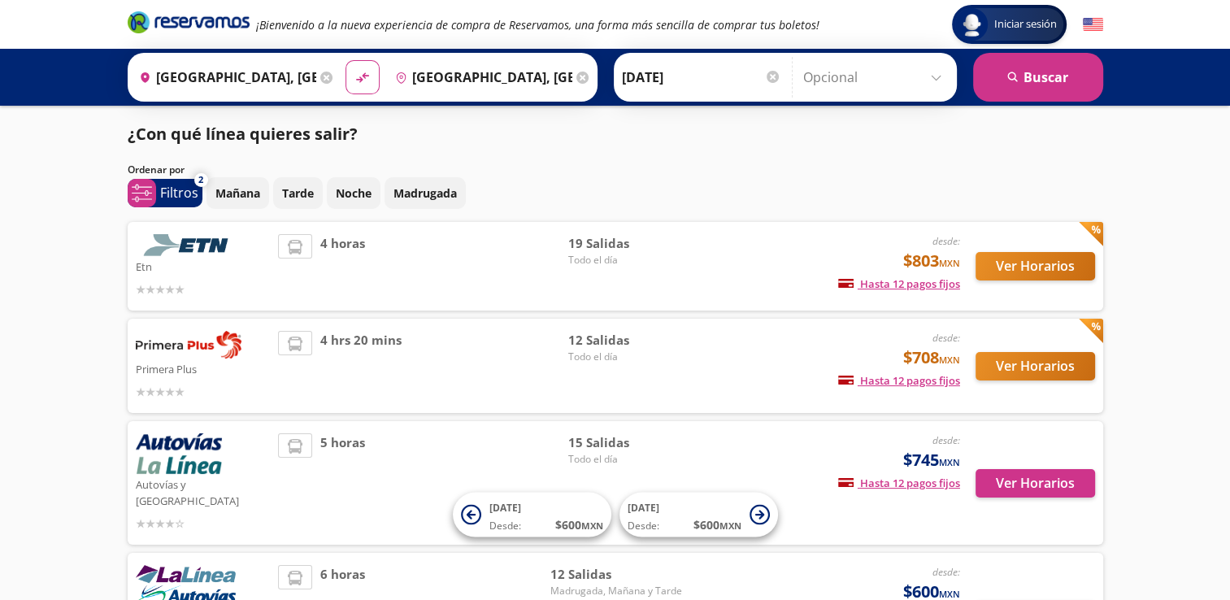
scroll to position [68, 0]
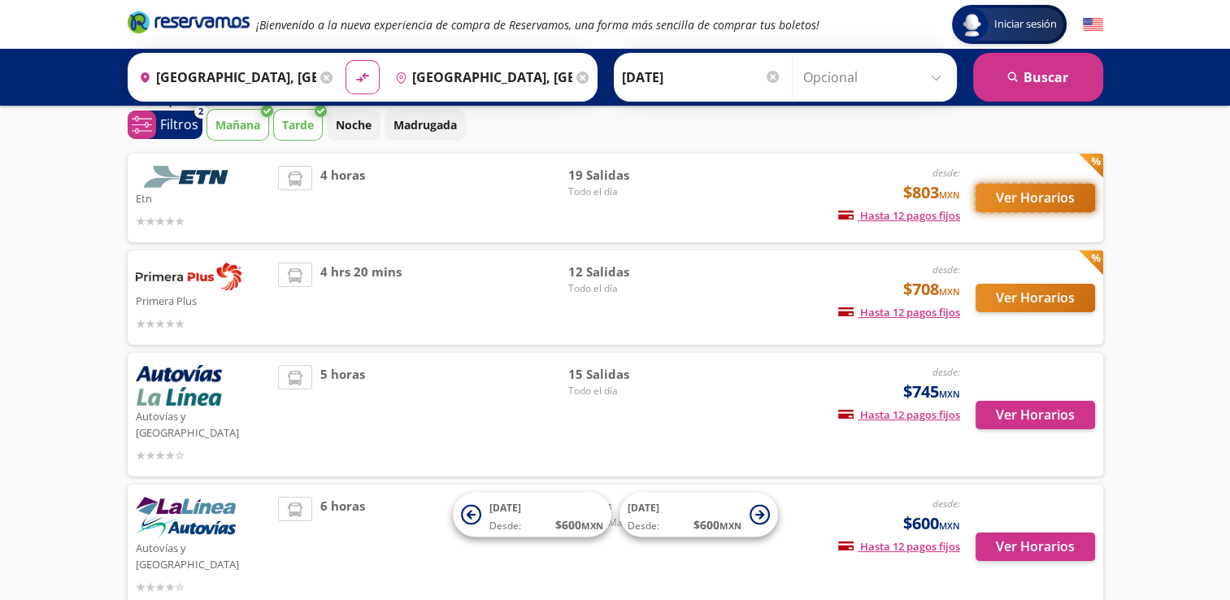
click at [1047, 203] on button "Ver Horarios" at bounding box center [1036, 198] width 120 height 28
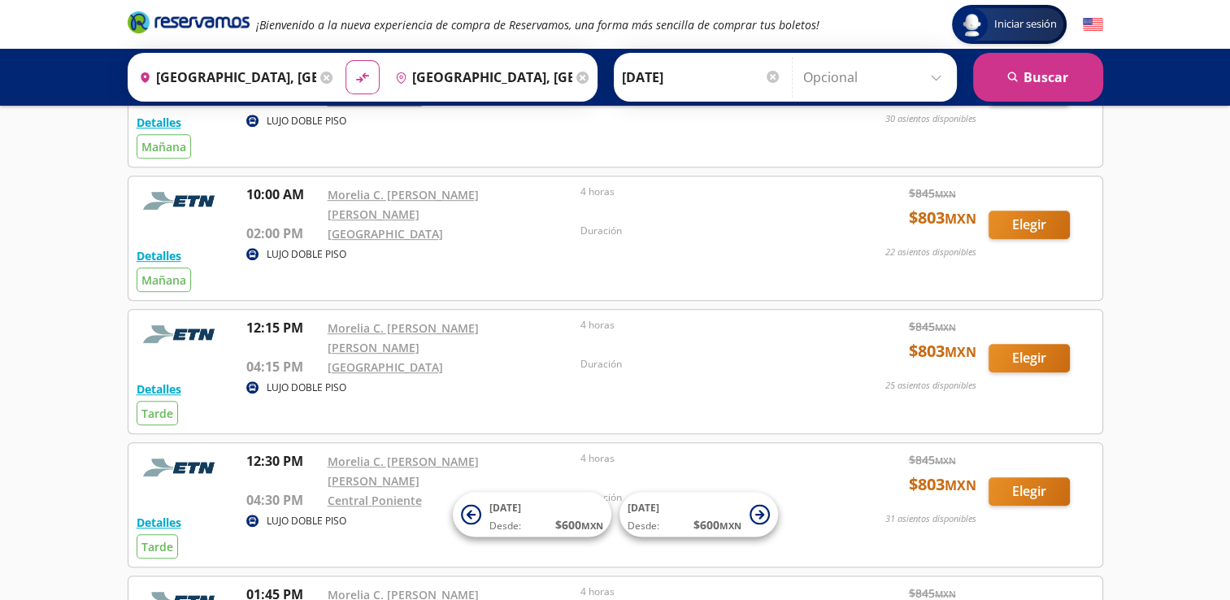
scroll to position [1005, 0]
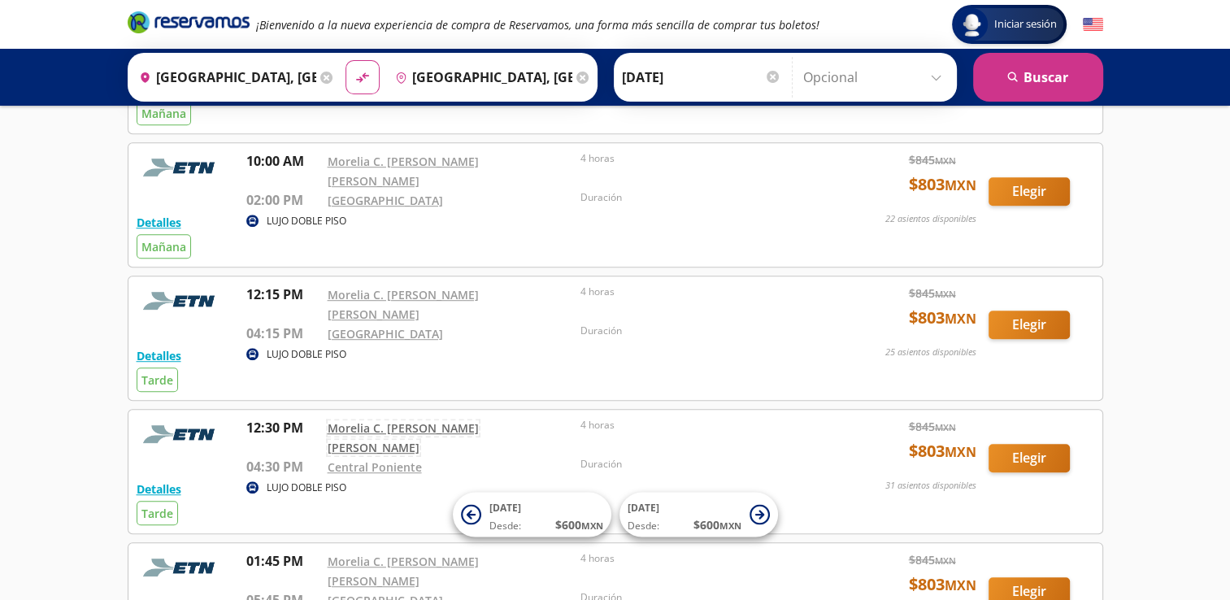
click at [429, 420] on link "Morelia C. [PERSON_NAME] [PERSON_NAME]" at bounding box center [403, 437] width 151 height 35
click at [356, 80] on icon "material-symbols:compare-arrows-rounded" at bounding box center [362, 77] width 15 height 15
type input "[GEOGRAPHIC_DATA], [GEOGRAPHIC_DATA]"
click at [773, 76] on div at bounding box center [773, 77] width 12 height 12
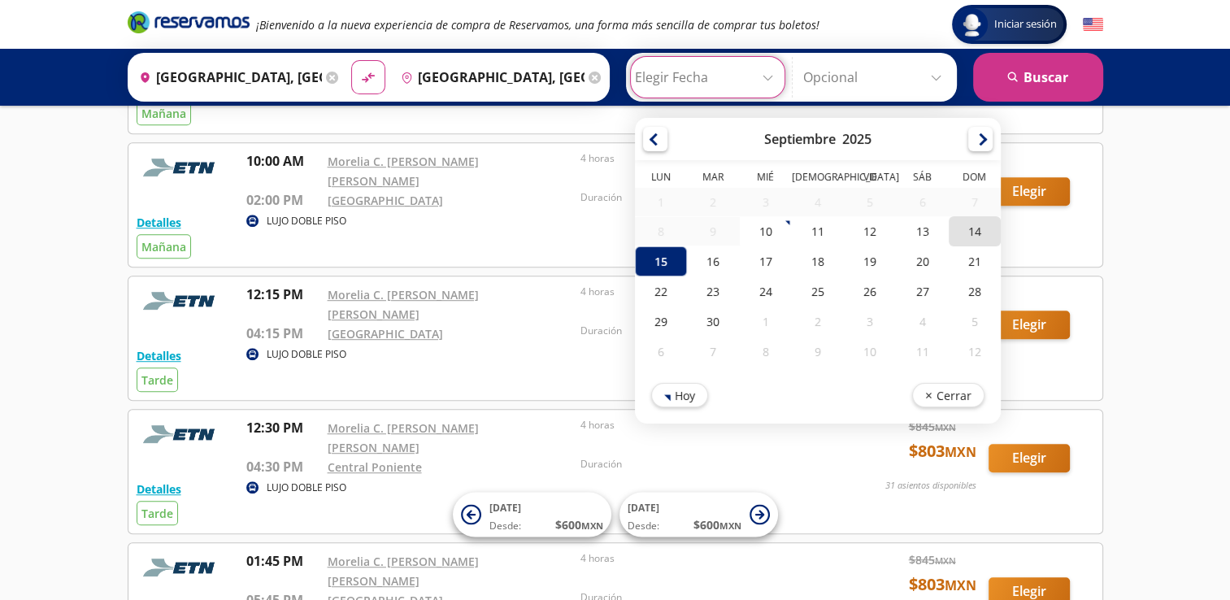
click at [972, 241] on div "14" at bounding box center [974, 231] width 52 height 30
type input "[DATE]"
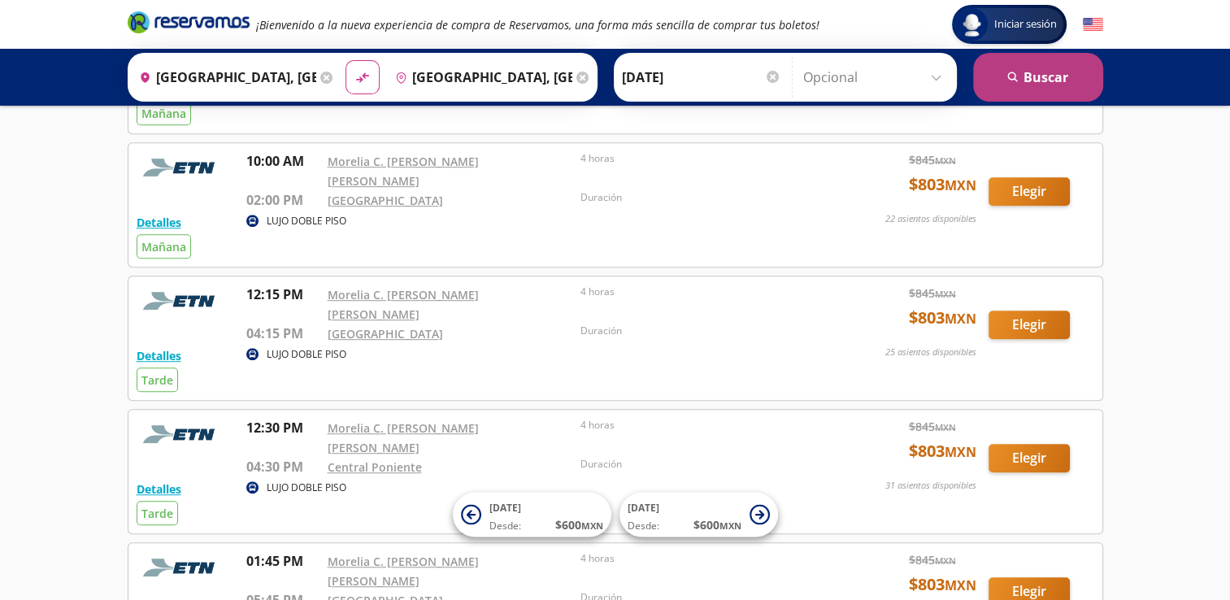
click at [1019, 80] on icon "search" at bounding box center [1013, 78] width 12 height 12
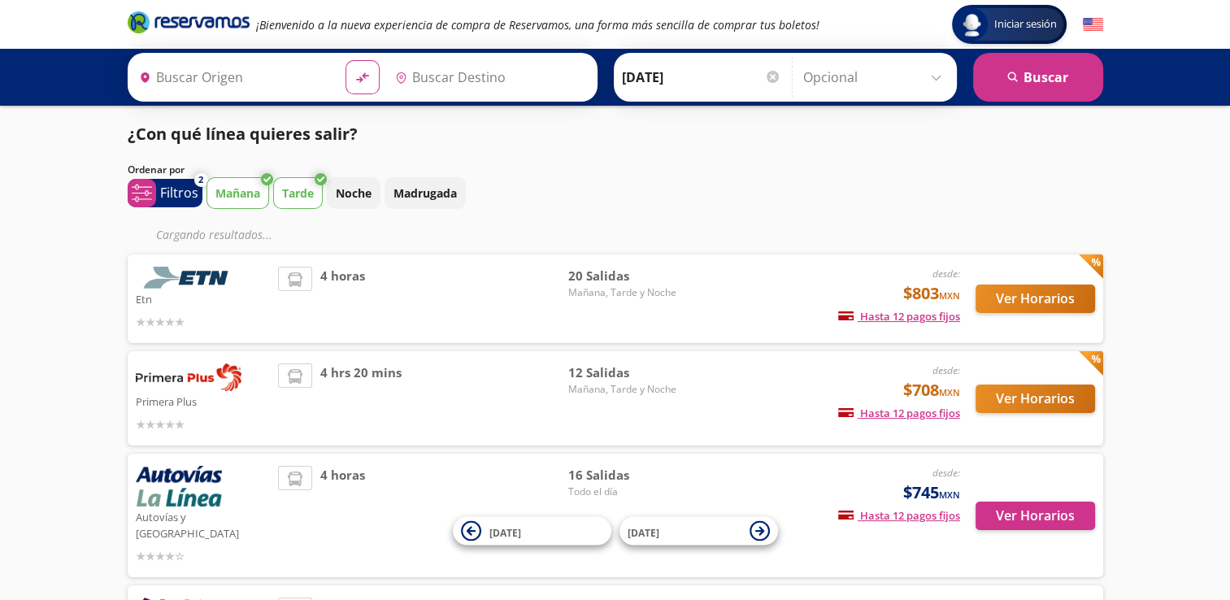
type input "[GEOGRAPHIC_DATA], [GEOGRAPHIC_DATA]"
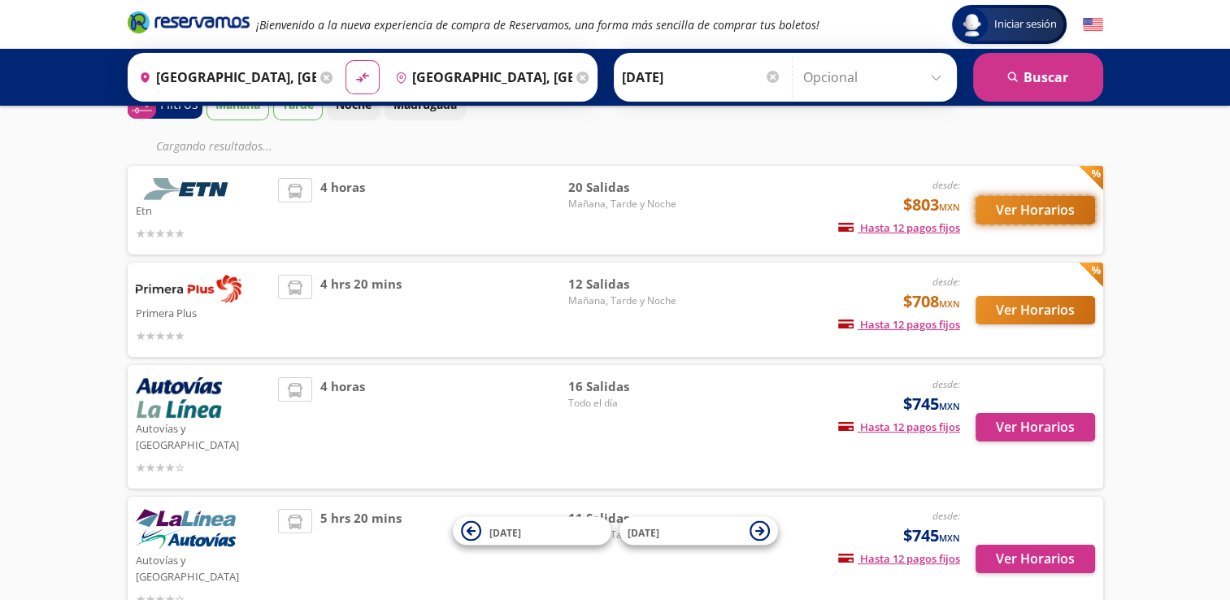
click at [1011, 210] on button "Ver Horarios" at bounding box center [1036, 210] width 120 height 28
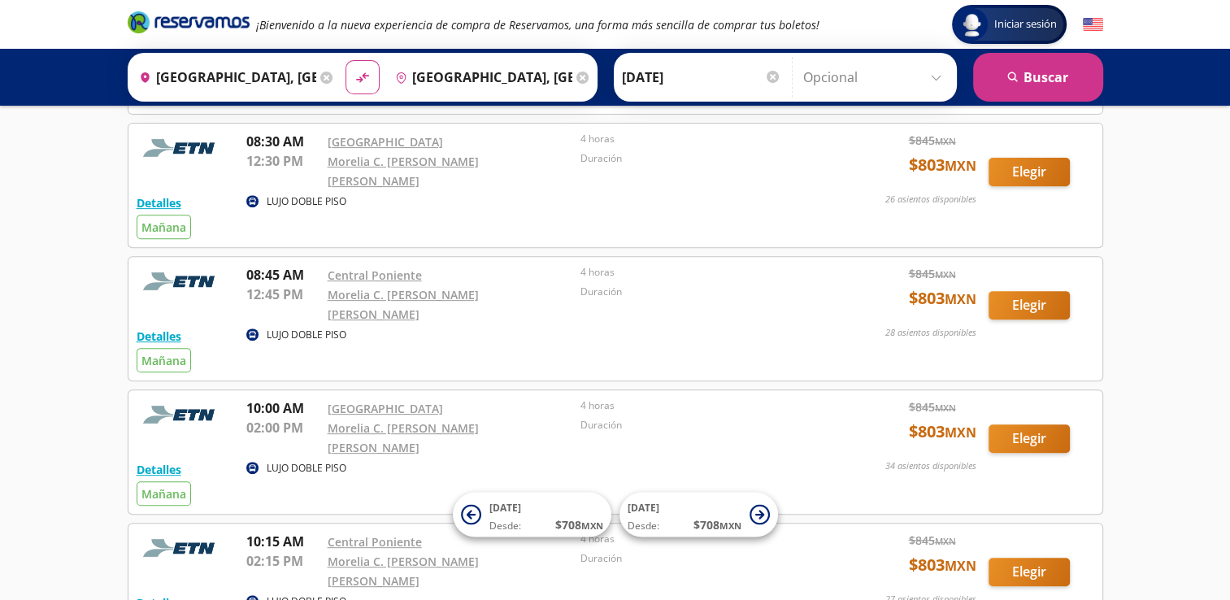
scroll to position [80, 0]
